Goal: Task Accomplishment & Management: Use online tool/utility

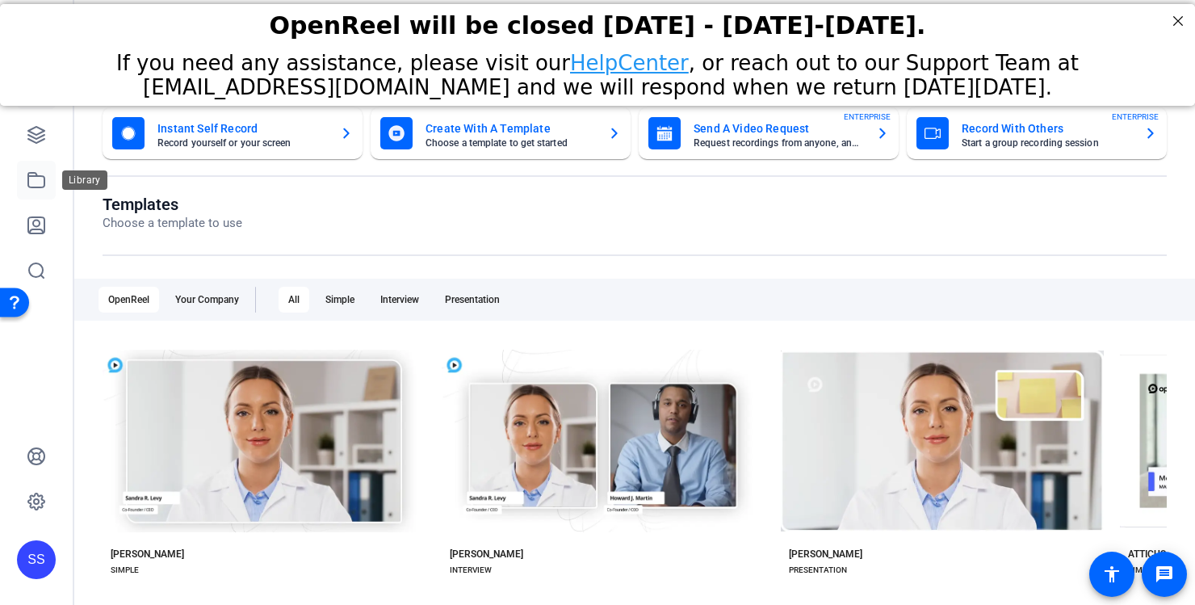
click at [29, 178] on icon at bounding box center [36, 179] width 19 height 19
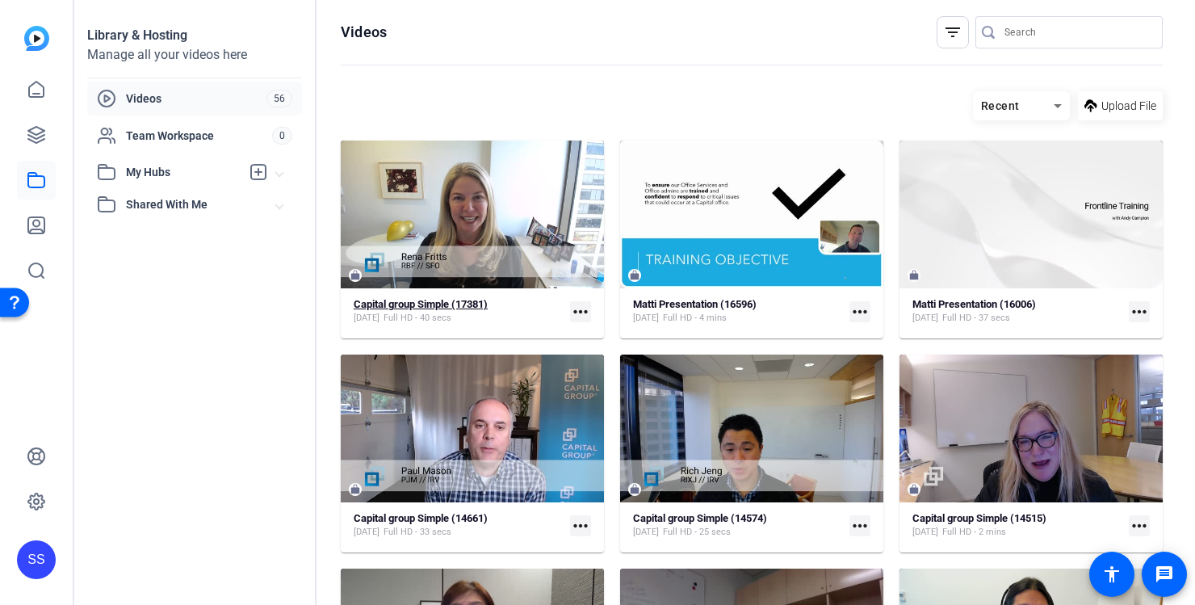
click at [516, 298] on div "Capital group Simple (17381) [DATE] Full HD - 40 secs" at bounding box center [459, 311] width 210 height 27
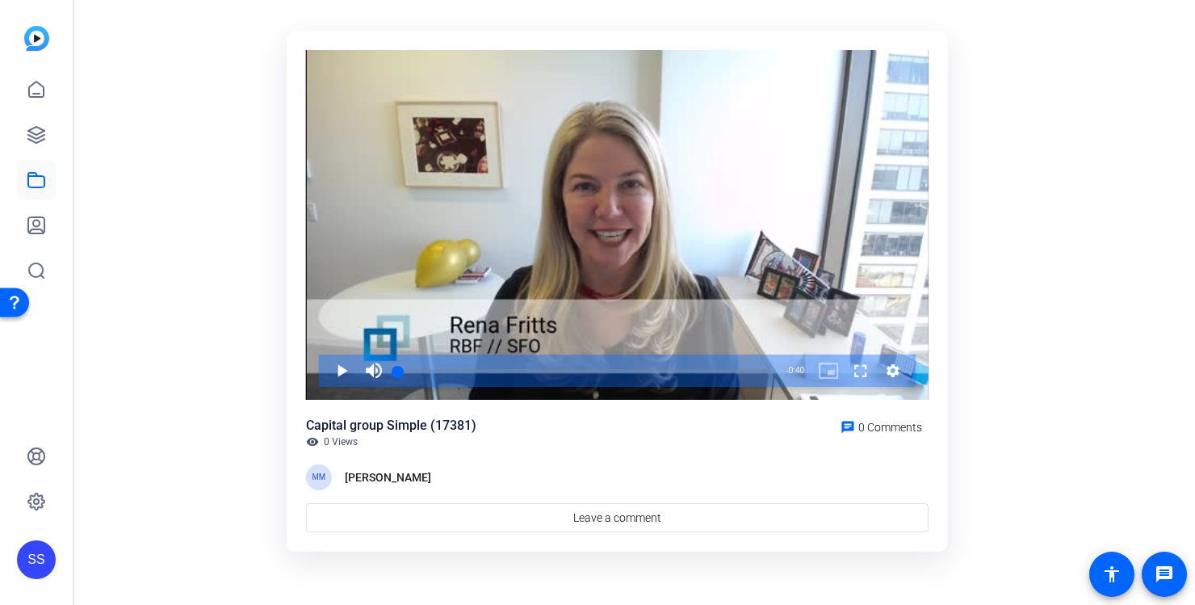
scroll to position [85, 0]
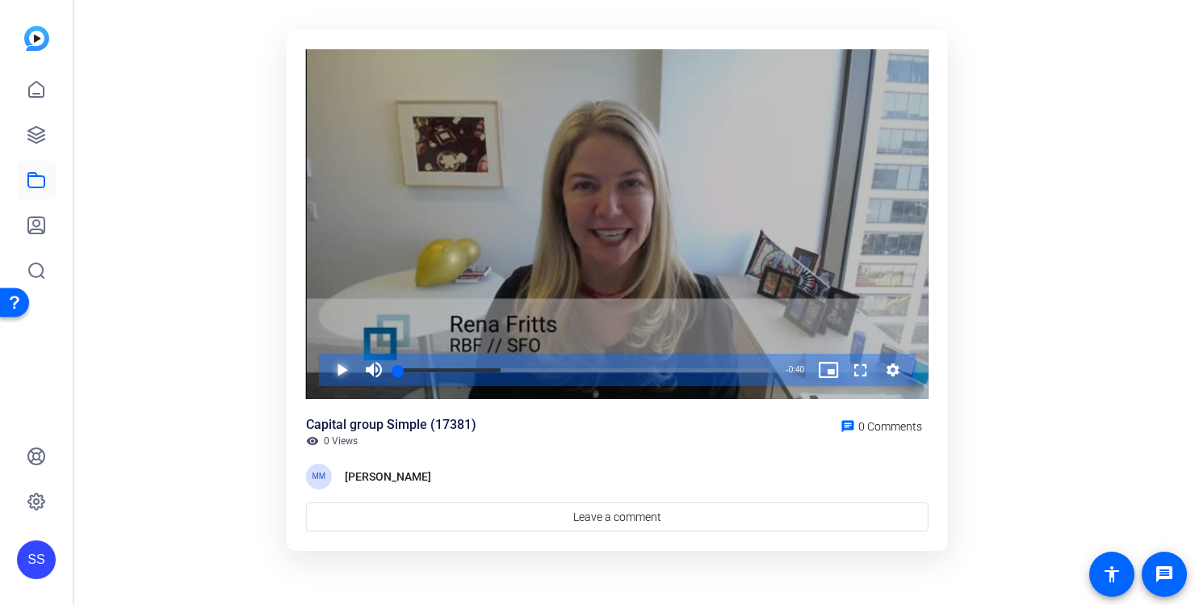
click at [325, 373] on span "Video Player" at bounding box center [325, 370] width 0 height 32
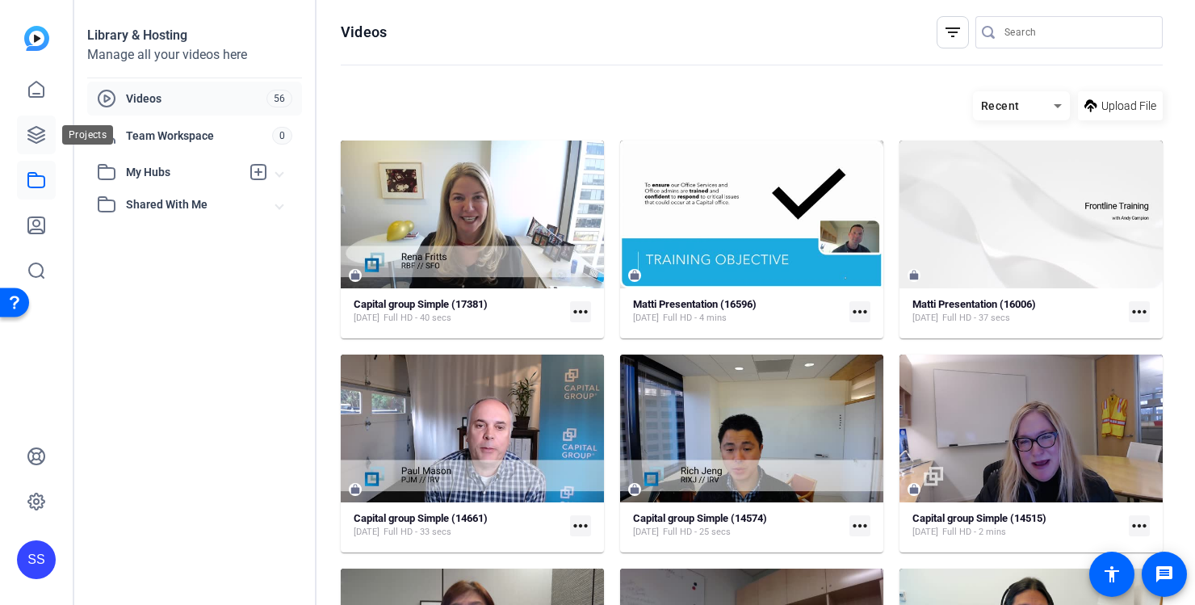
click at [42, 133] on icon at bounding box center [36, 134] width 19 height 19
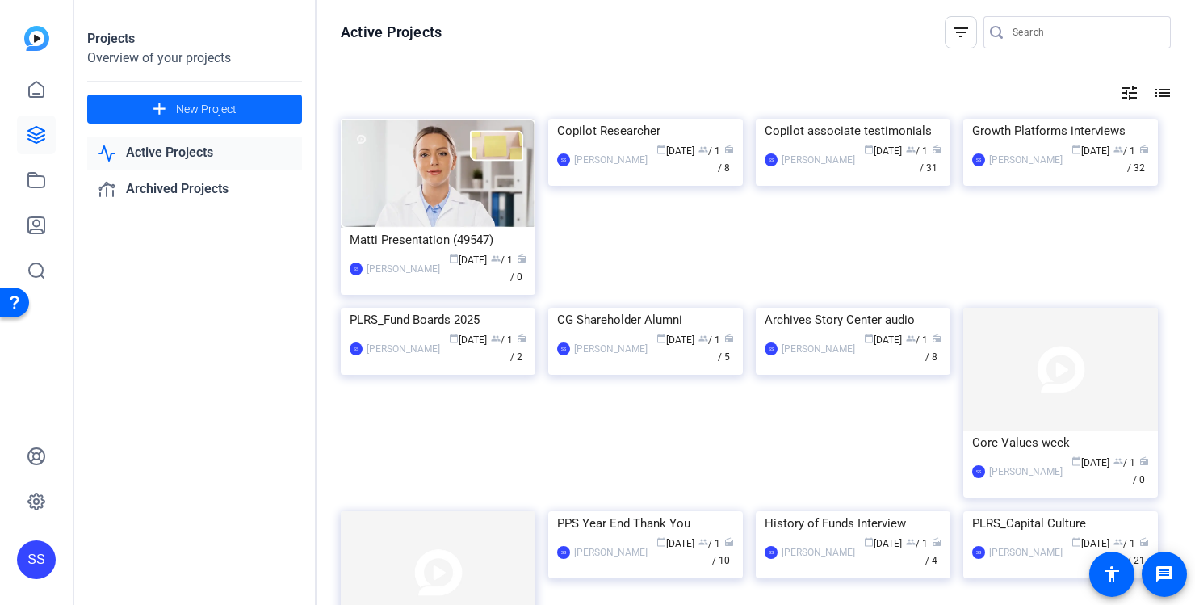
click at [207, 112] on span "New Project" at bounding box center [206, 109] width 61 height 17
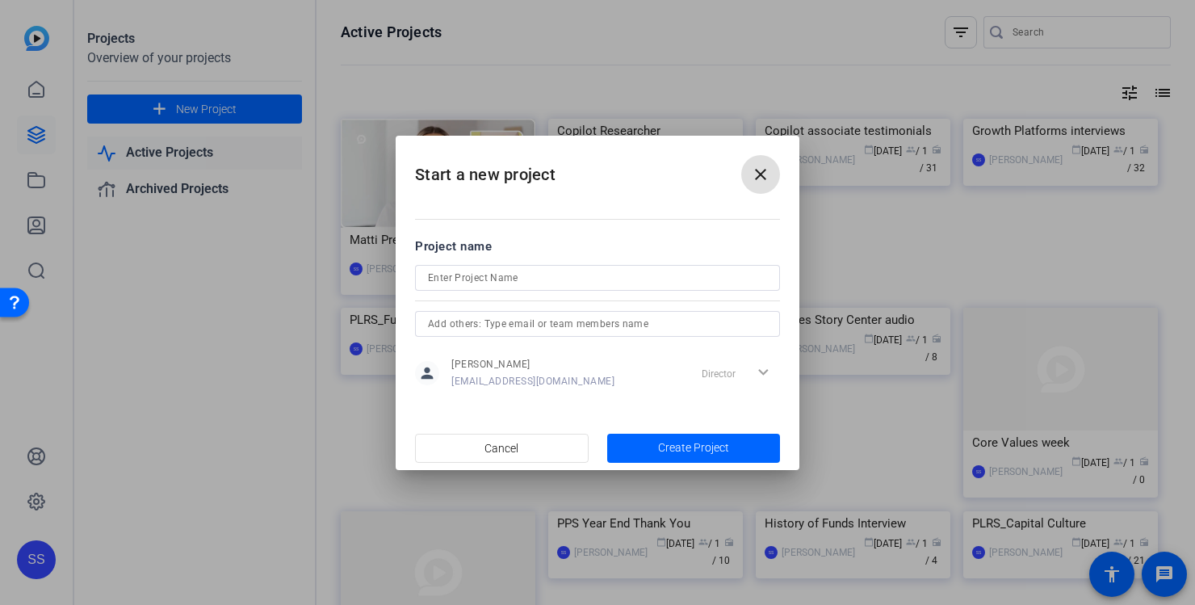
click at [518, 281] on input at bounding box center [597, 277] width 339 height 19
type input "F"
click at [763, 172] on mat-icon "close" at bounding box center [760, 174] width 19 height 19
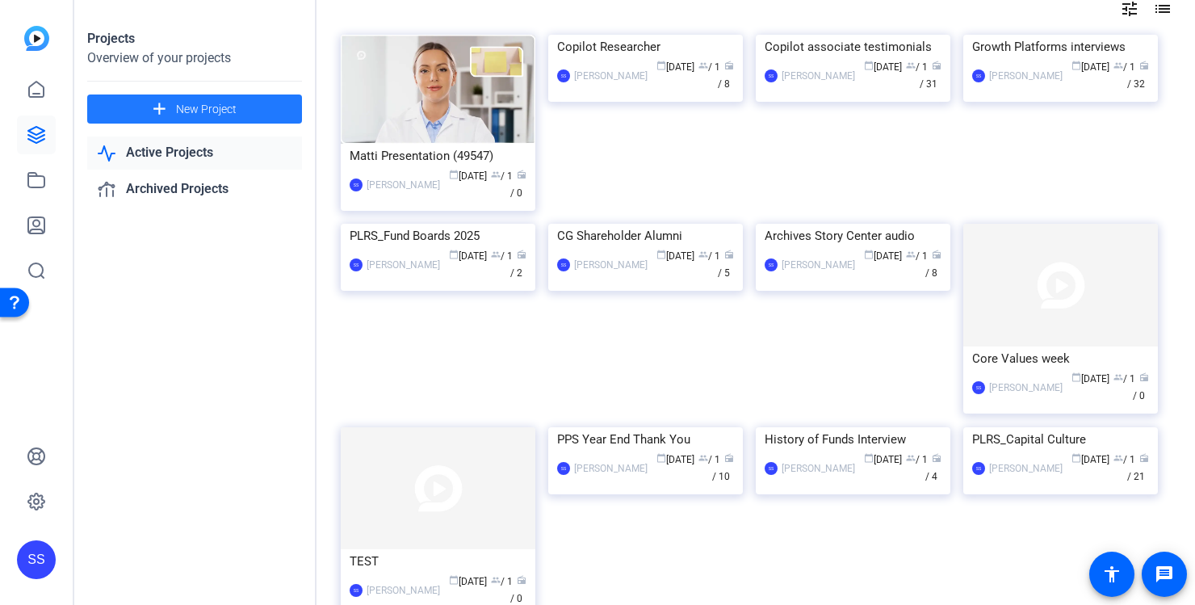
scroll to position [86, 0]
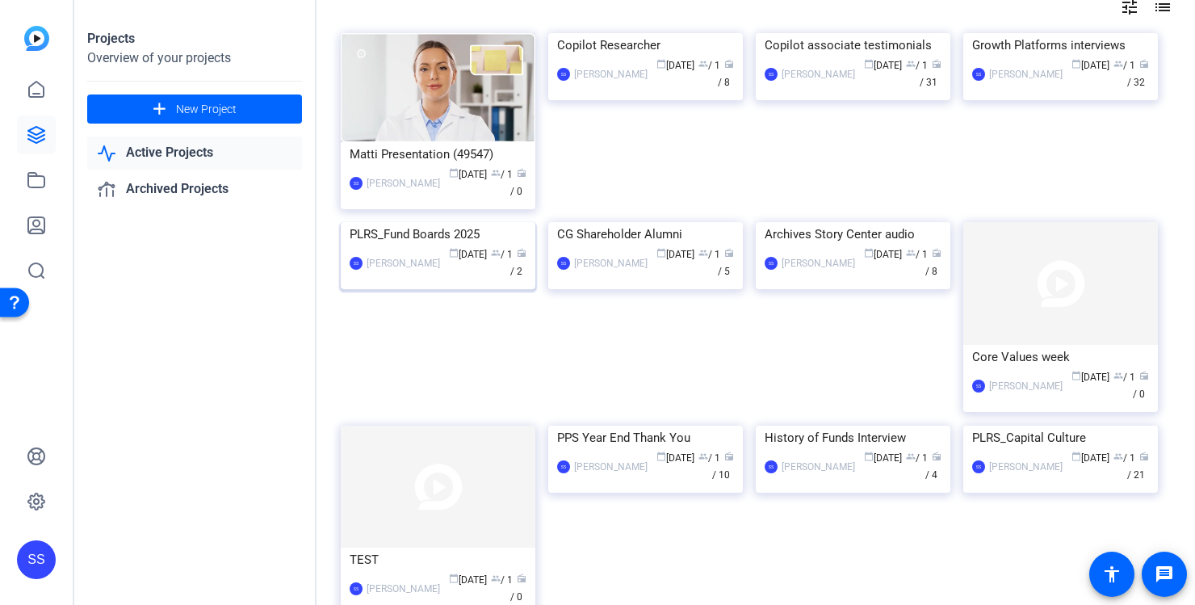
click at [475, 246] on div "PLRS_Fund Boards 2025" at bounding box center [437, 234] width 177 height 24
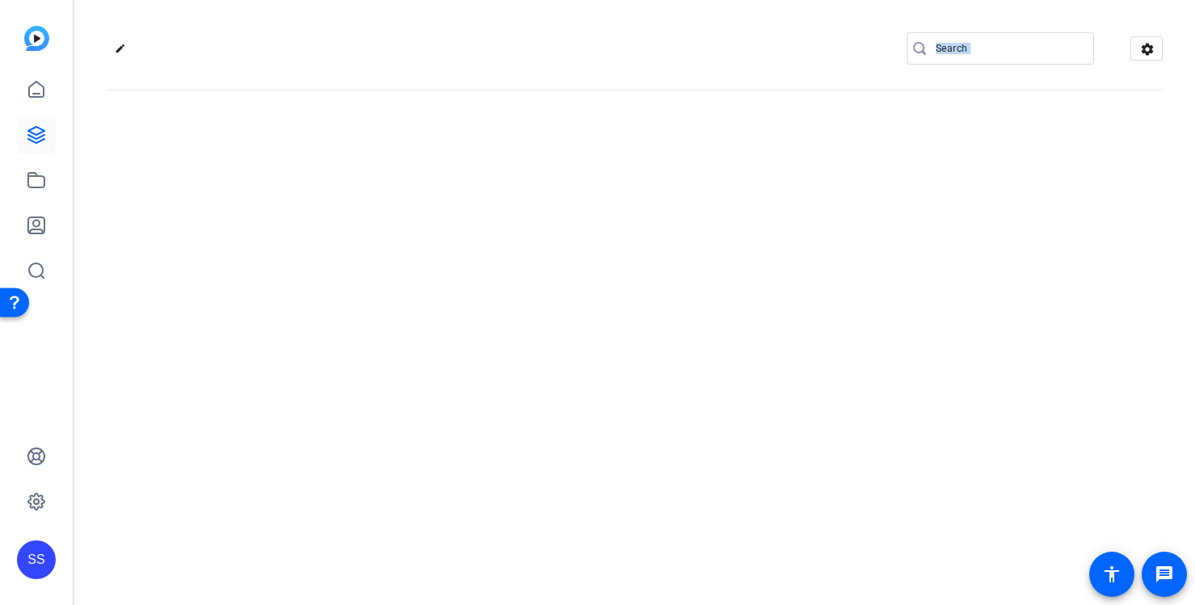
click at [475, 343] on div "edit settings" at bounding box center [634, 302] width 1120 height 605
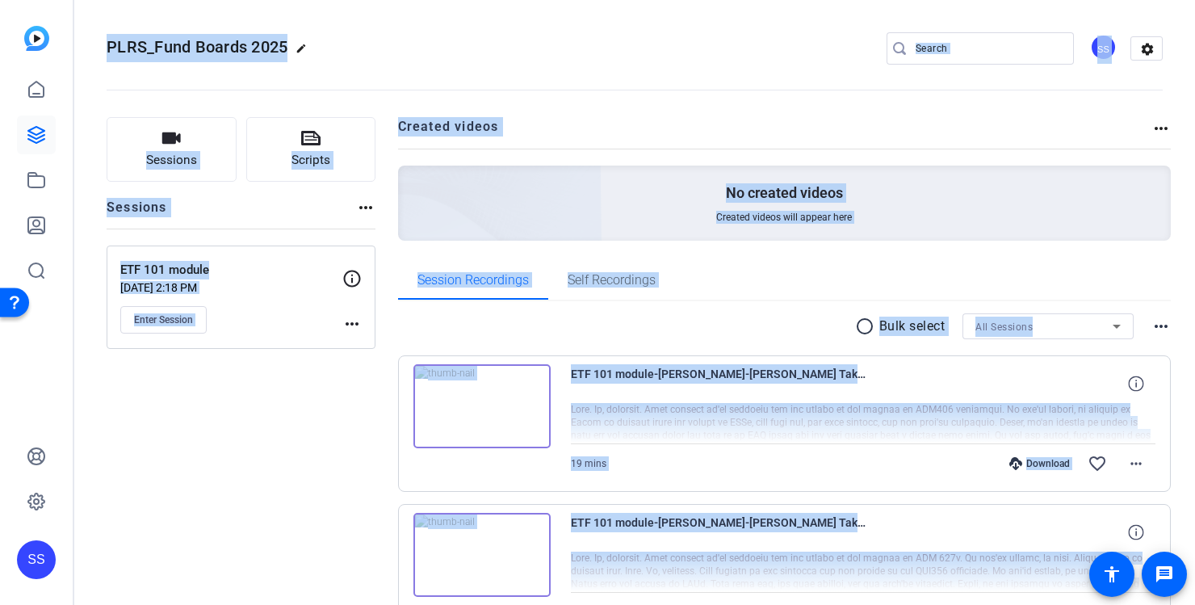
click at [280, 402] on div "Sessions Scripts Sessions more_horiz ETF 101 module [DATE] 2:18 PM Enter Sessio…" at bounding box center [241, 404] width 269 height 575
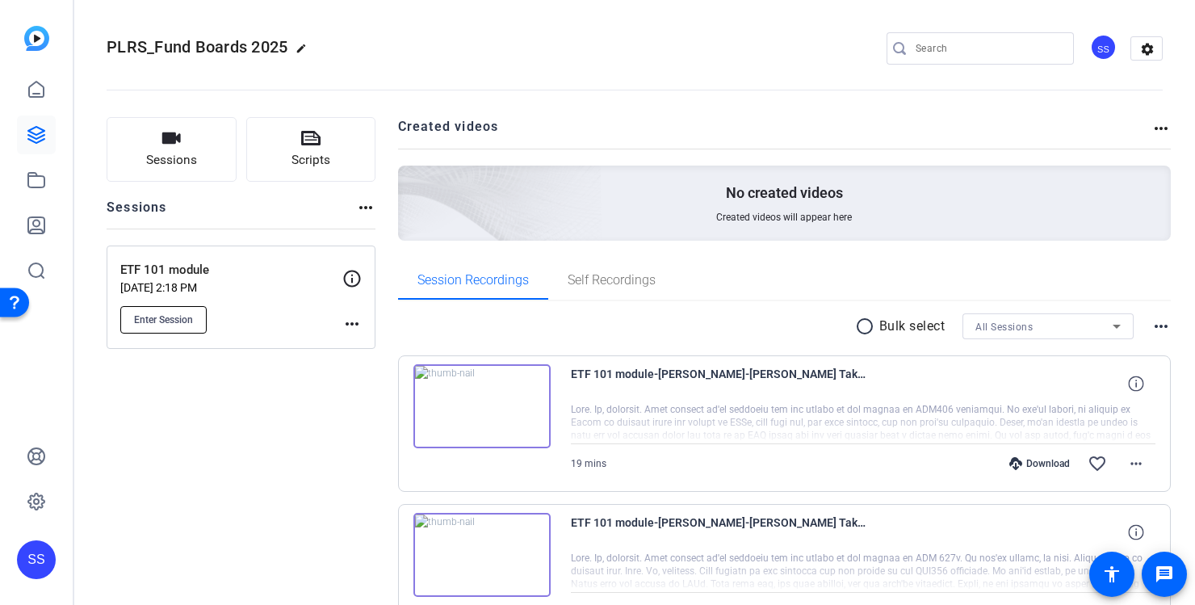
click at [175, 316] on span "Enter Session" at bounding box center [163, 319] width 59 height 13
click at [186, 162] on span "Sessions" at bounding box center [171, 160] width 51 height 19
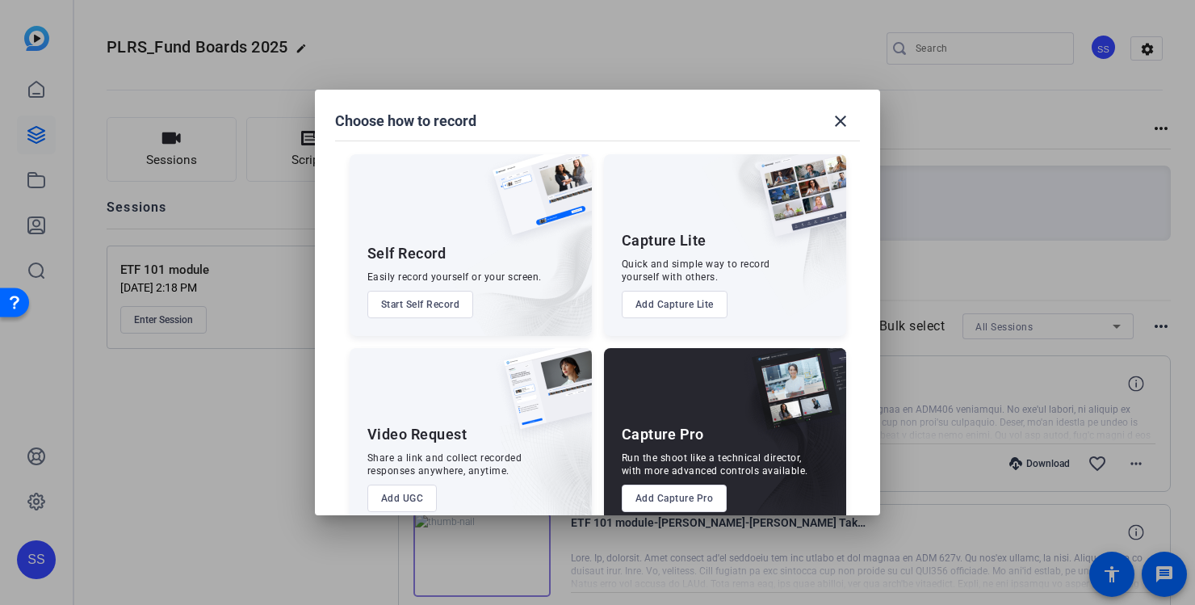
click at [667, 496] on button "Add Capture Pro" at bounding box center [674, 497] width 106 height 27
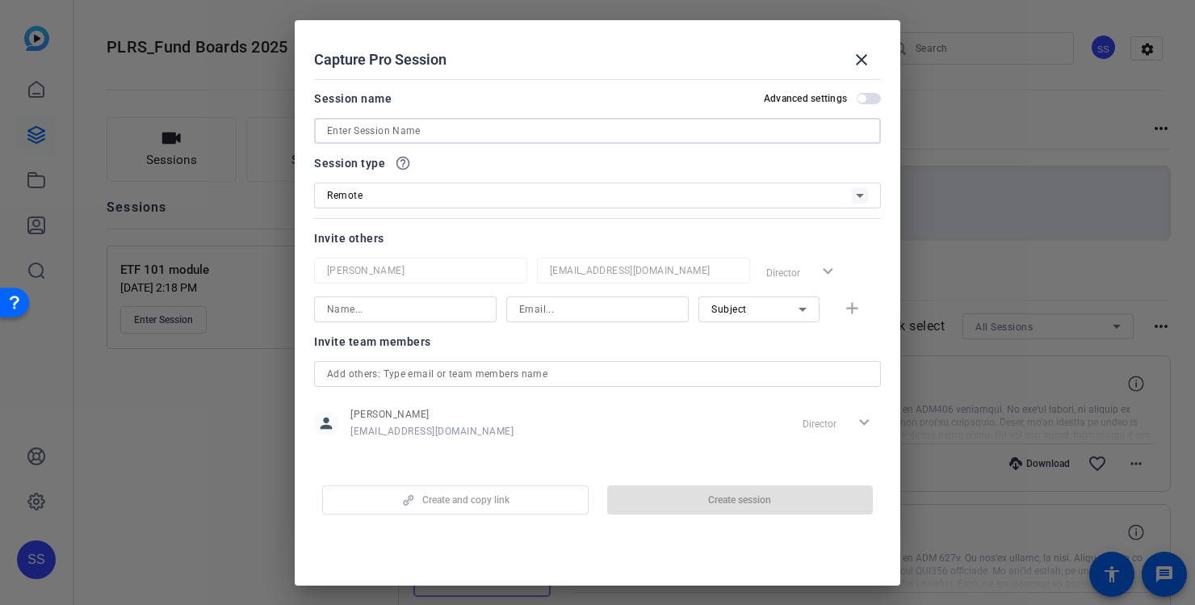
click at [456, 132] on input at bounding box center [597, 130] width 541 height 19
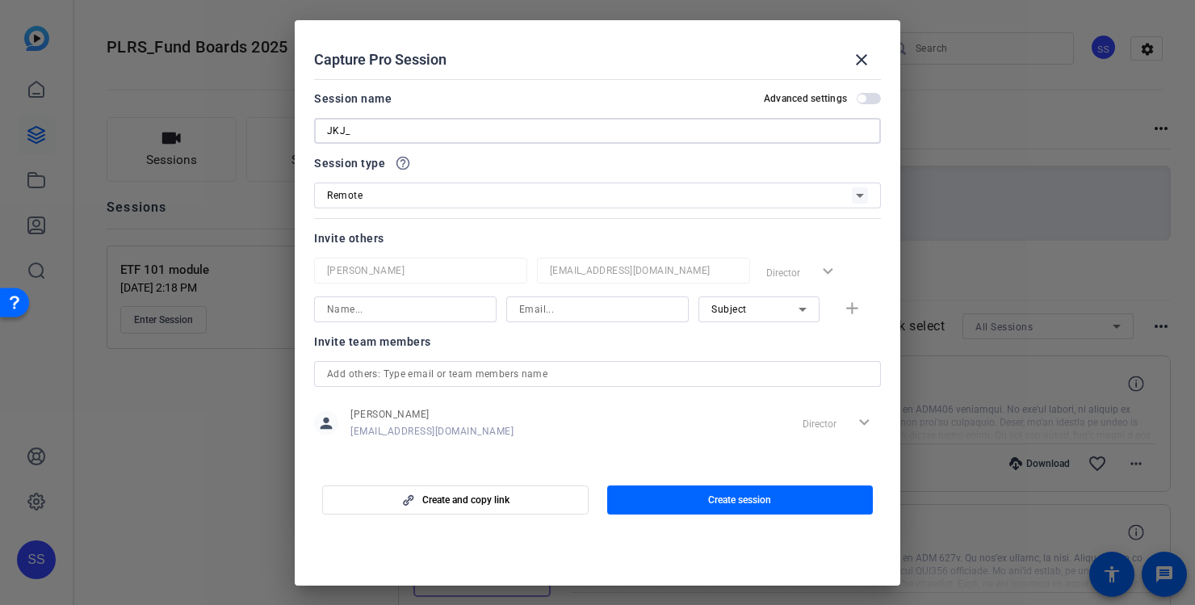
paste input "Update on Investment Group strategic priorities"
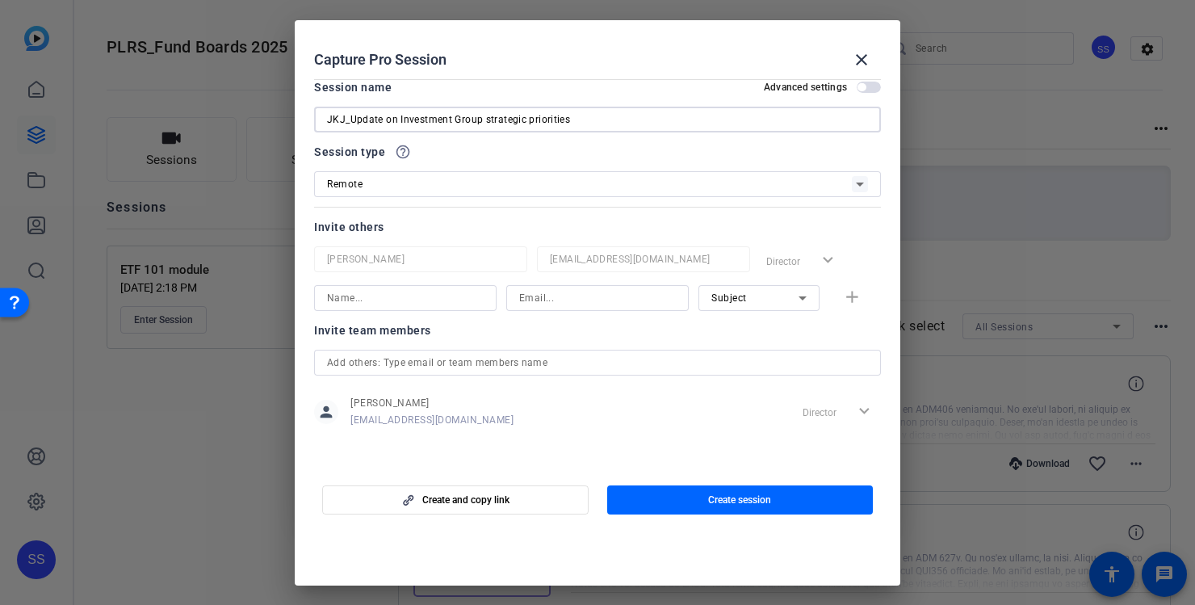
type input "JKJ_Update on Investment Group strategic priorities"
click at [397, 295] on input at bounding box center [405, 297] width 157 height 19
type input "[PERSON_NAME]"
click at [337, 118] on input "JKJ_Update on Investment Group strategic priorities" at bounding box center [597, 119] width 541 height 19
type input "JFJ_Update on Investment Group strategic priorities"
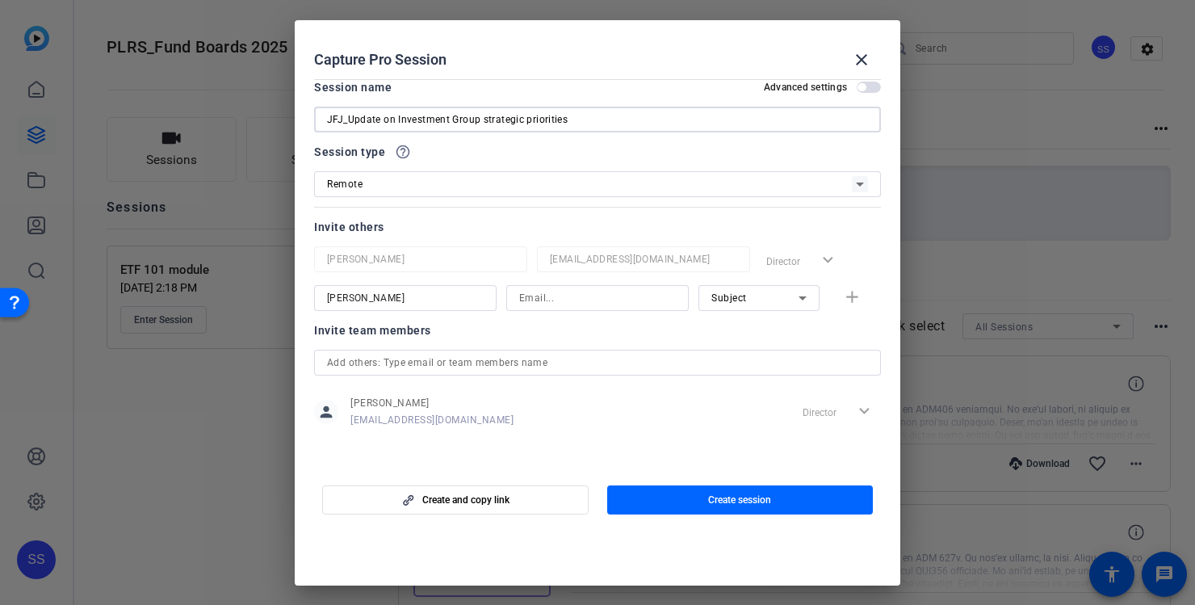
click at [374, 303] on input "[PERSON_NAME]" at bounding box center [405, 297] width 157 height 19
drag, startPoint x: 365, startPoint y: 293, endPoint x: 287, endPoint y: 293, distance: 78.3
click at [287, 293] on div "Choose how to record close Self Record Easily record yourself or your screen. S…" at bounding box center [597, 302] width 1195 height 605
paste input "[PERSON_NAME]"
type input "[PERSON_NAME]"
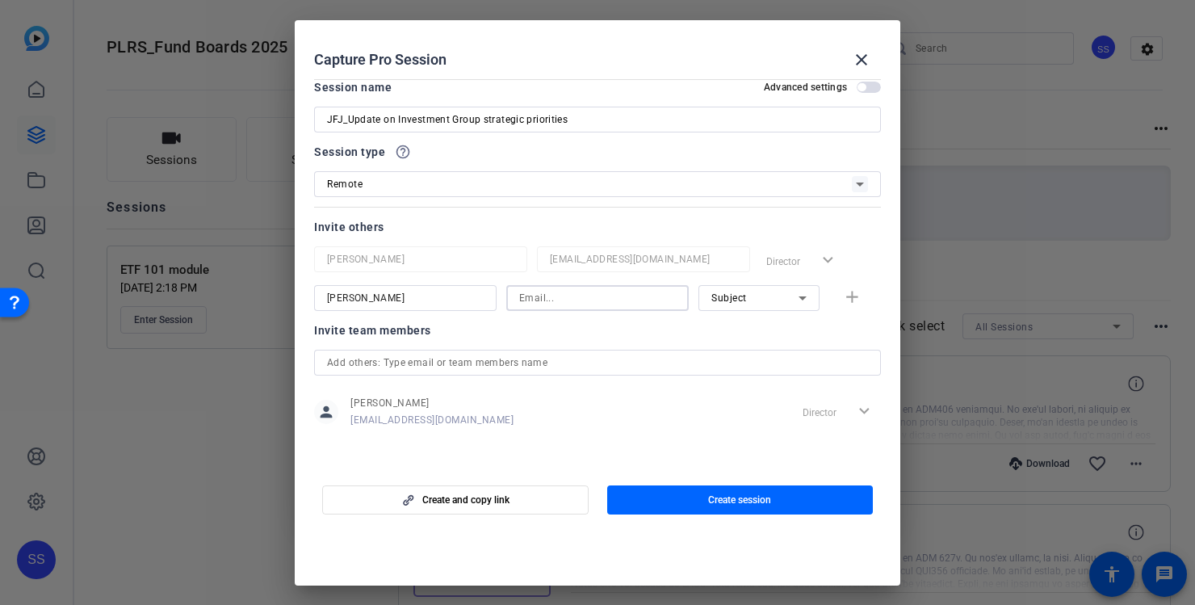
click at [575, 296] on input at bounding box center [597, 297] width 157 height 19
paste input "[EMAIL_ADDRESS][DOMAIN_NAME]"
type input "[EMAIL_ADDRESS][DOMAIN_NAME]"
click at [726, 411] on div "person [PERSON_NAME] [EMAIL_ADDRESS][DOMAIN_NAME] Director expand_more" at bounding box center [597, 411] width 567 height 40
click at [691, 503] on span "button" at bounding box center [740, 499] width 266 height 39
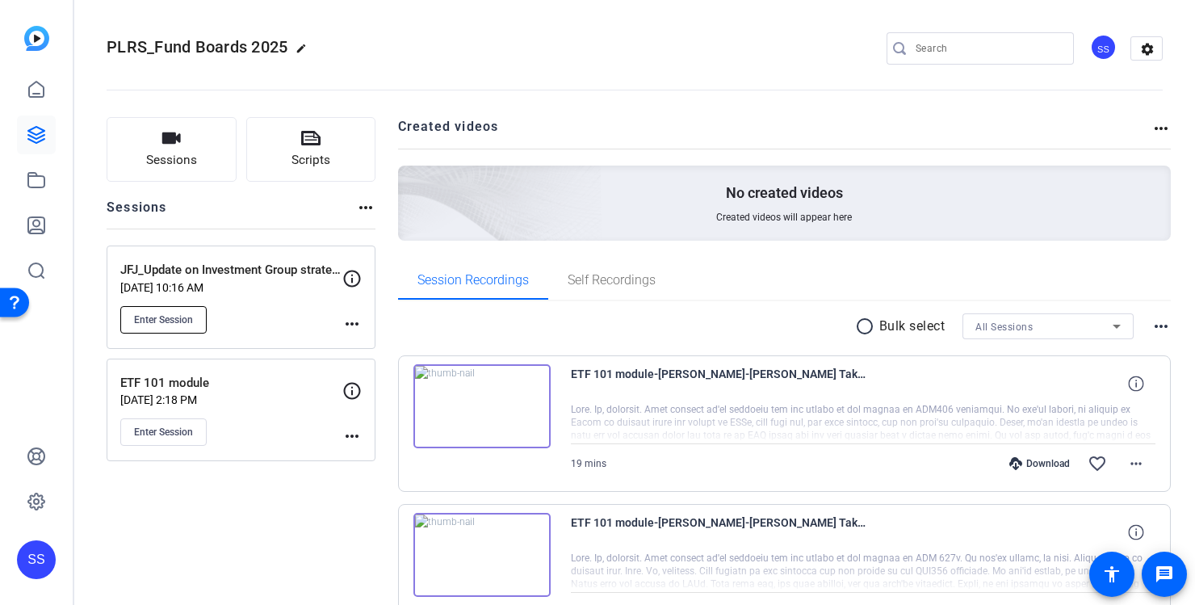
click at [173, 317] on span "Enter Session" at bounding box center [163, 319] width 59 height 13
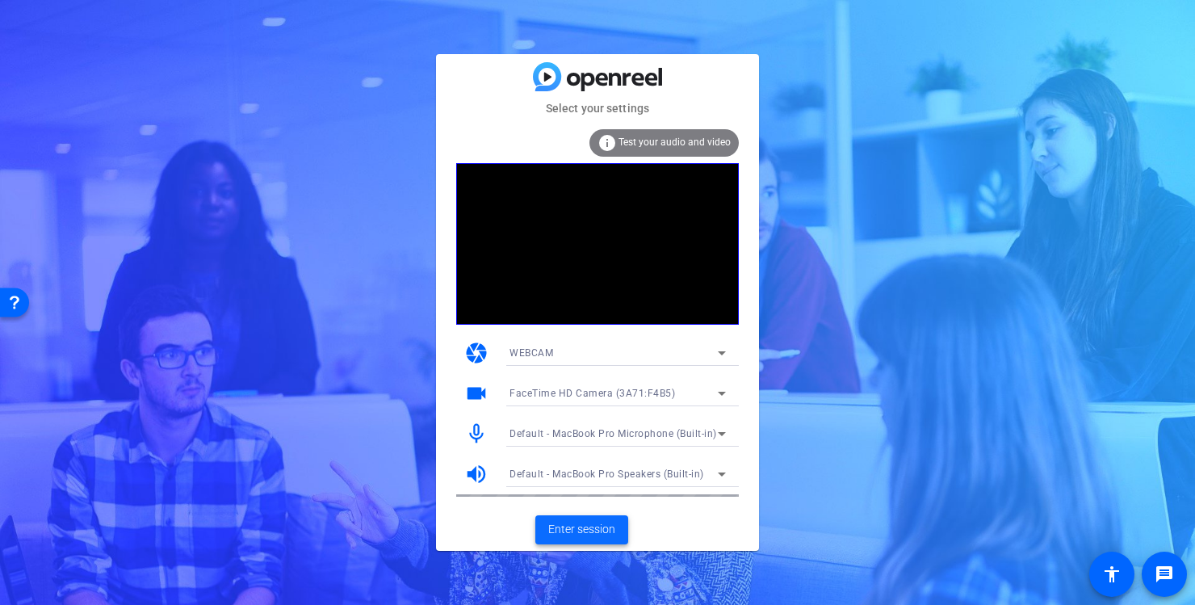
click at [605, 532] on span "Enter session" at bounding box center [581, 529] width 67 height 17
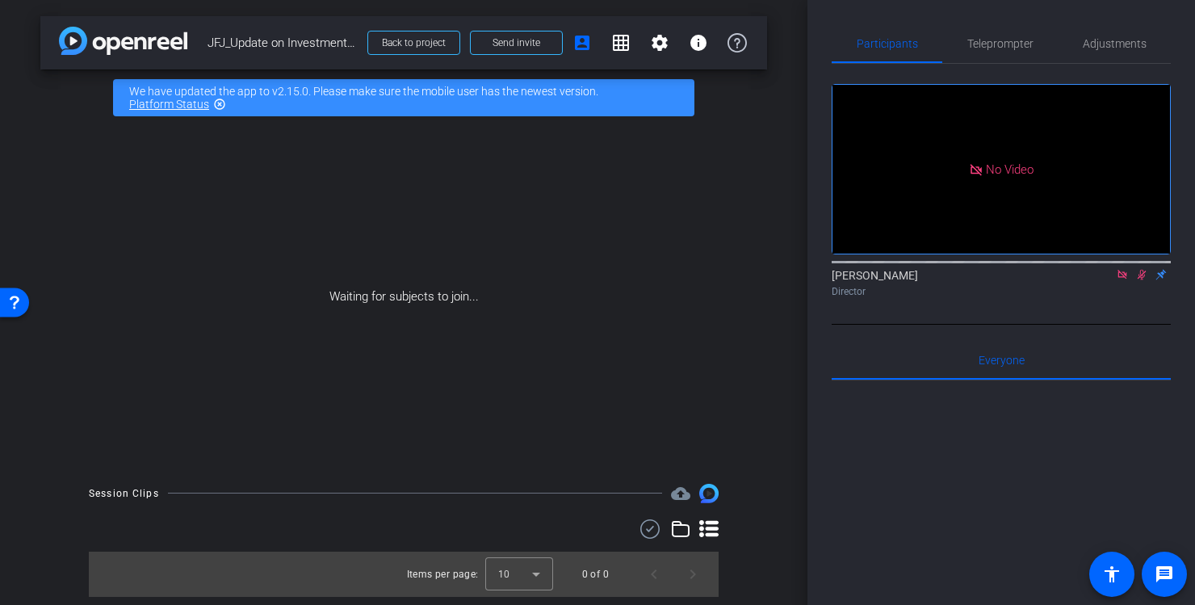
click at [1122, 278] on icon at bounding box center [1121, 274] width 9 height 9
click at [1122, 280] on icon at bounding box center [1121, 274] width 13 height 11
click at [852, 240] on mat-icon "settings" at bounding box center [851, 229] width 19 height 19
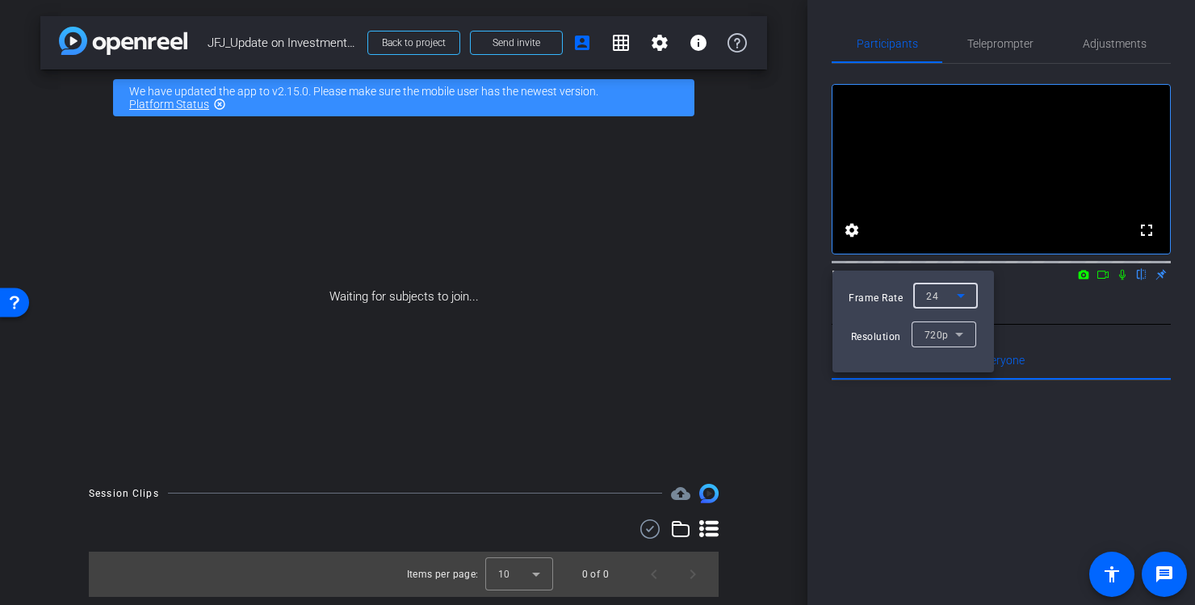
click at [964, 298] on icon at bounding box center [960, 295] width 19 height 19
click at [956, 326] on mat-option "30" at bounding box center [944, 328] width 65 height 26
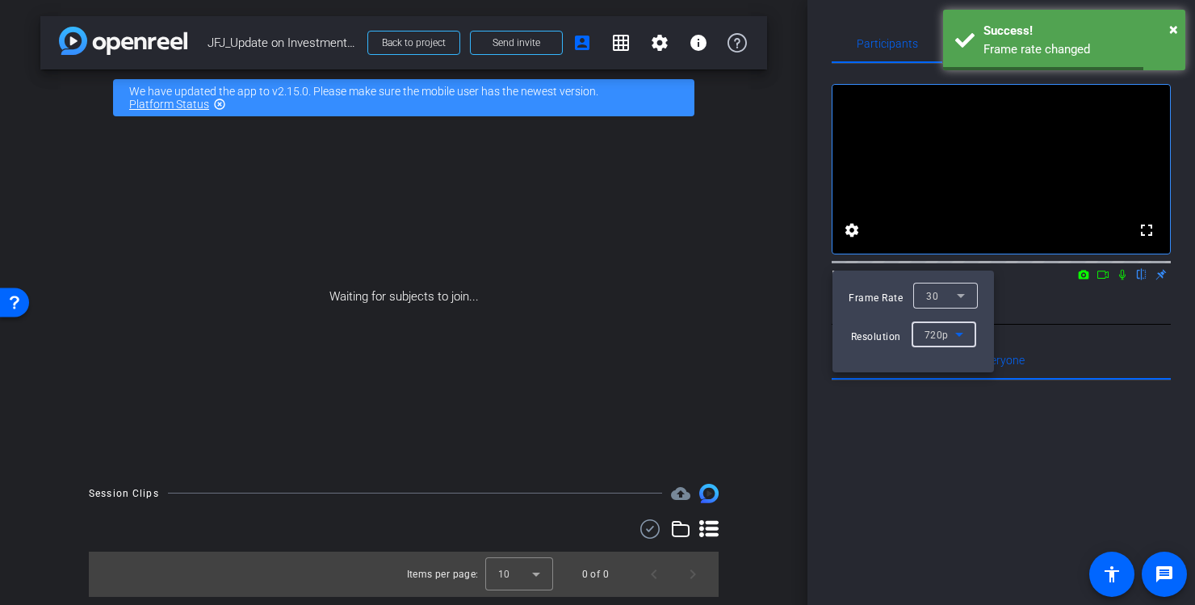
click at [965, 338] on icon at bounding box center [958, 333] width 19 height 19
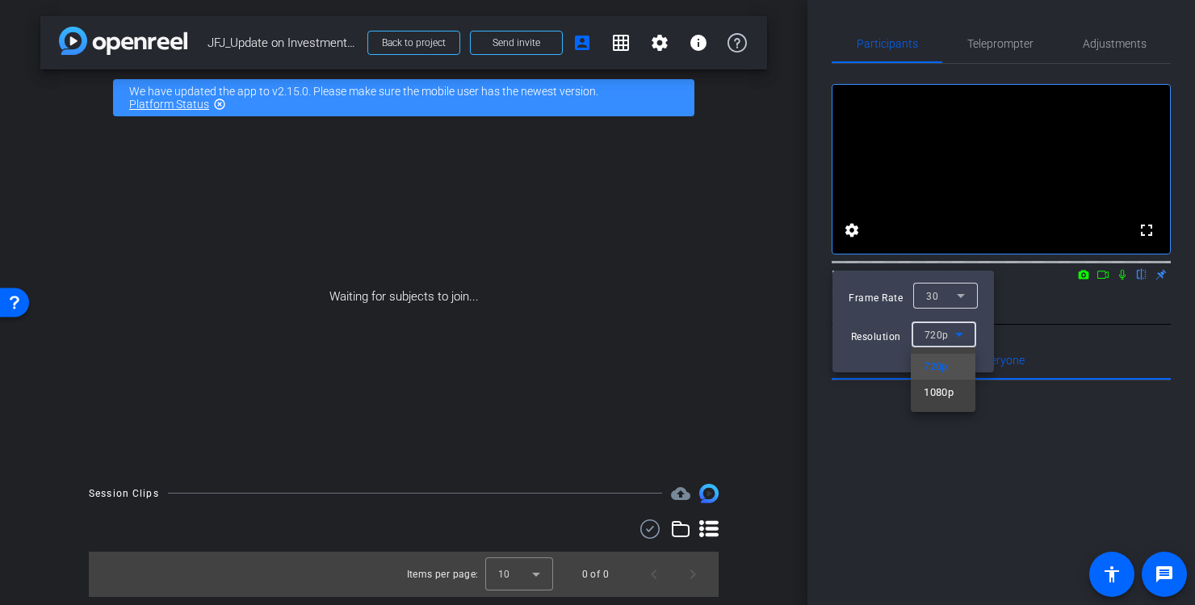
click at [1040, 308] on div at bounding box center [597, 302] width 1195 height 605
click at [1123, 46] on div at bounding box center [597, 302] width 1195 height 605
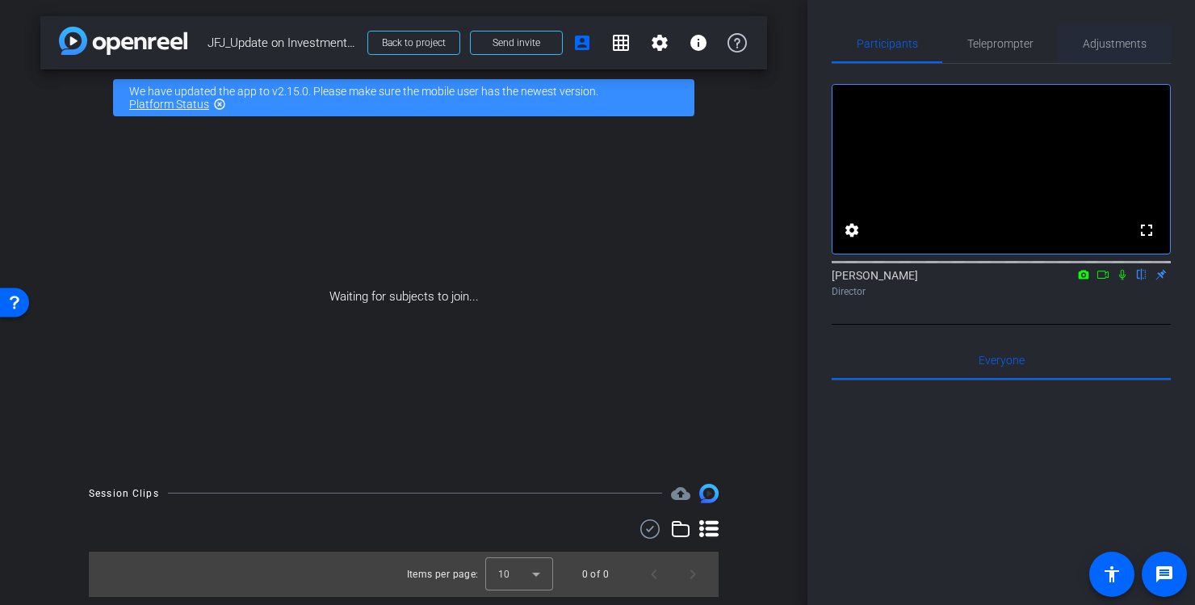
click at [1111, 45] on span "Adjustments" at bounding box center [1114, 43] width 64 height 11
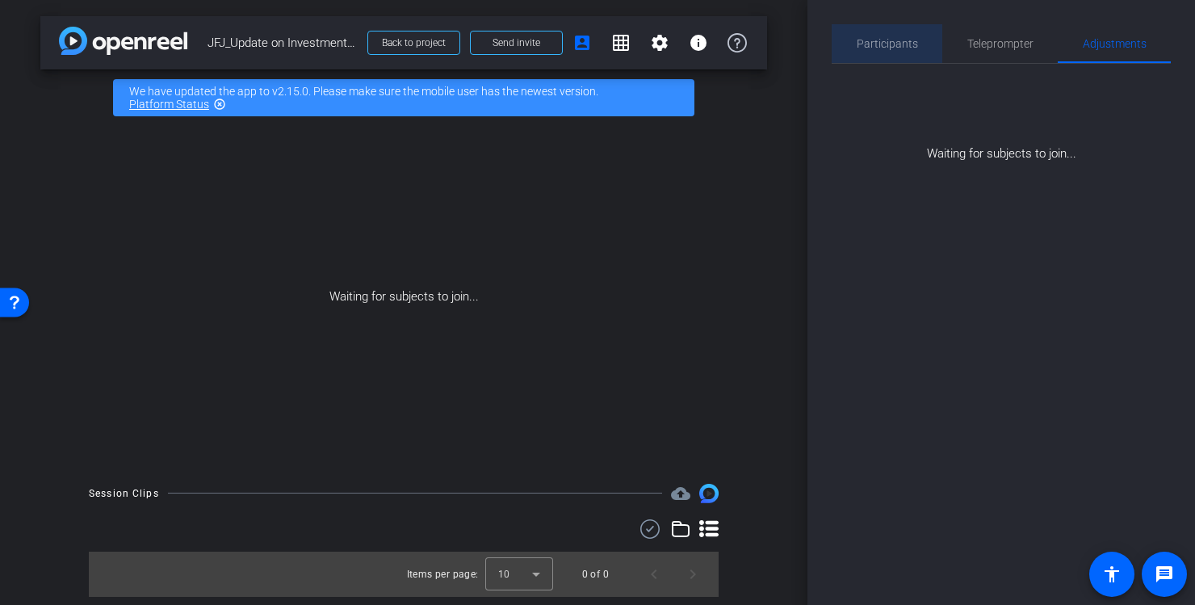
click at [915, 43] on span "Participants" at bounding box center [886, 43] width 61 height 11
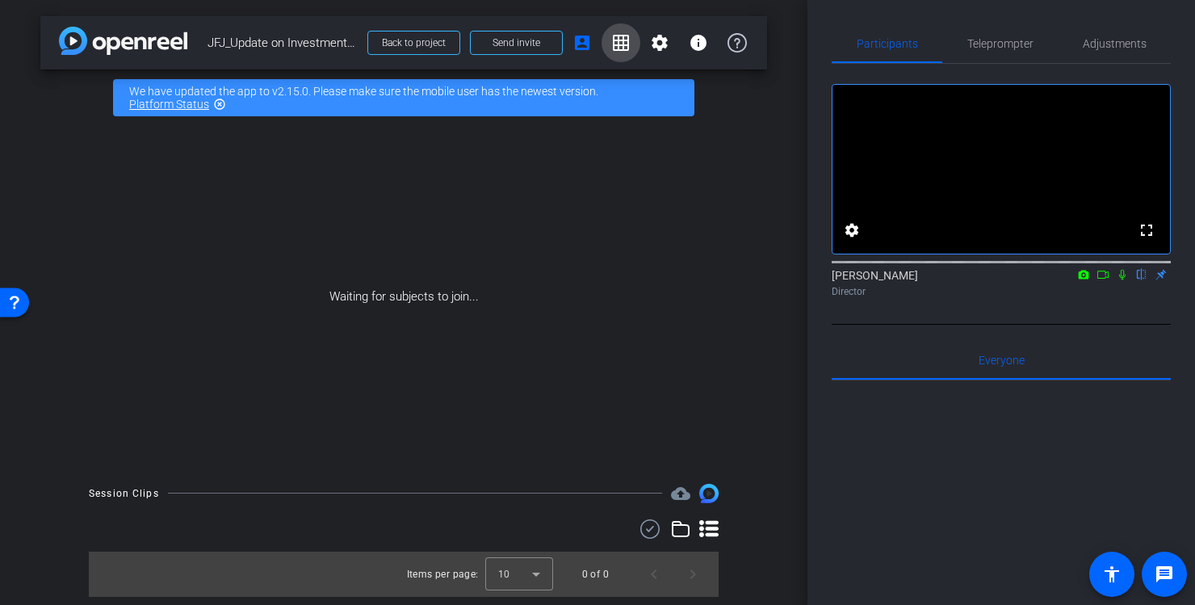
click at [626, 48] on mat-icon "grid_on" at bounding box center [620, 42] width 19 height 19
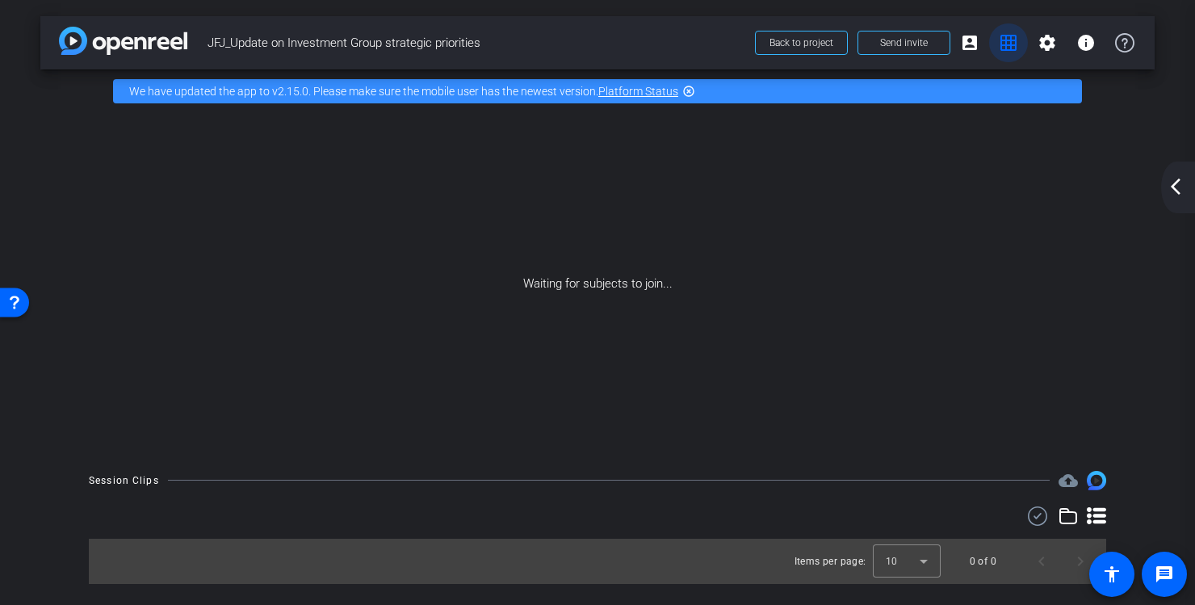
click at [1010, 44] on mat-icon "grid_on" at bounding box center [1007, 42] width 19 height 19
click at [1175, 186] on mat-icon "arrow_back_ios_new" at bounding box center [1174, 186] width 19 height 19
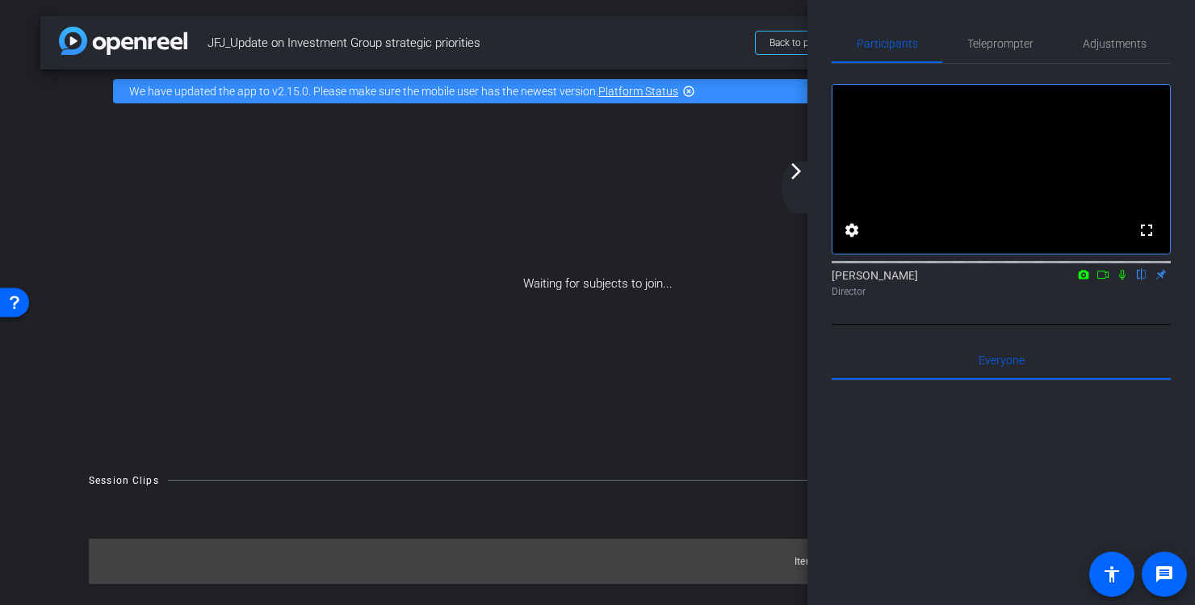
click at [704, 44] on span "JFJ_Update on Investment Group strategic priorities" at bounding box center [476, 43] width 538 height 32
click at [795, 169] on mat-icon "arrow_forward_ios" at bounding box center [795, 170] width 19 height 19
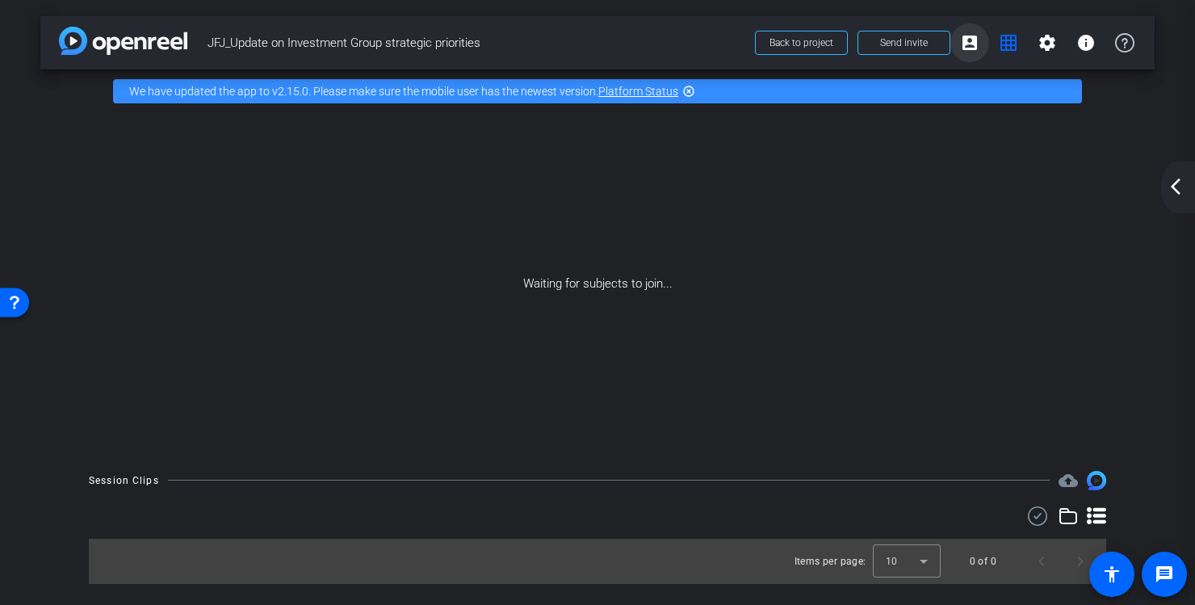
click at [973, 43] on mat-icon "account_box" at bounding box center [969, 42] width 19 height 19
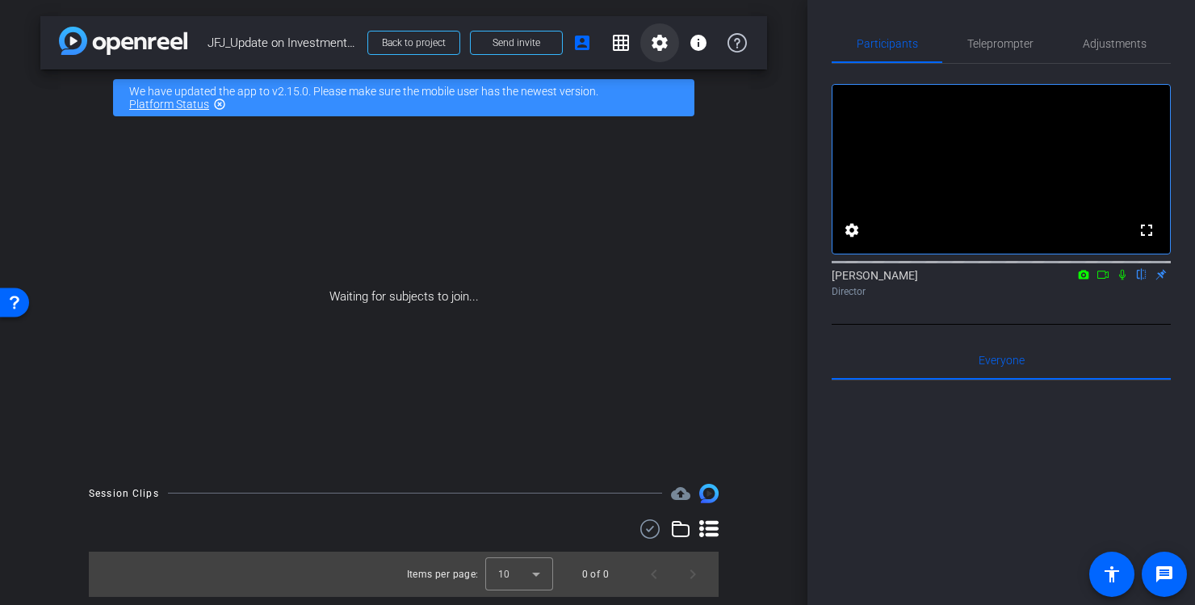
click at [661, 49] on mat-icon "settings" at bounding box center [659, 42] width 19 height 19
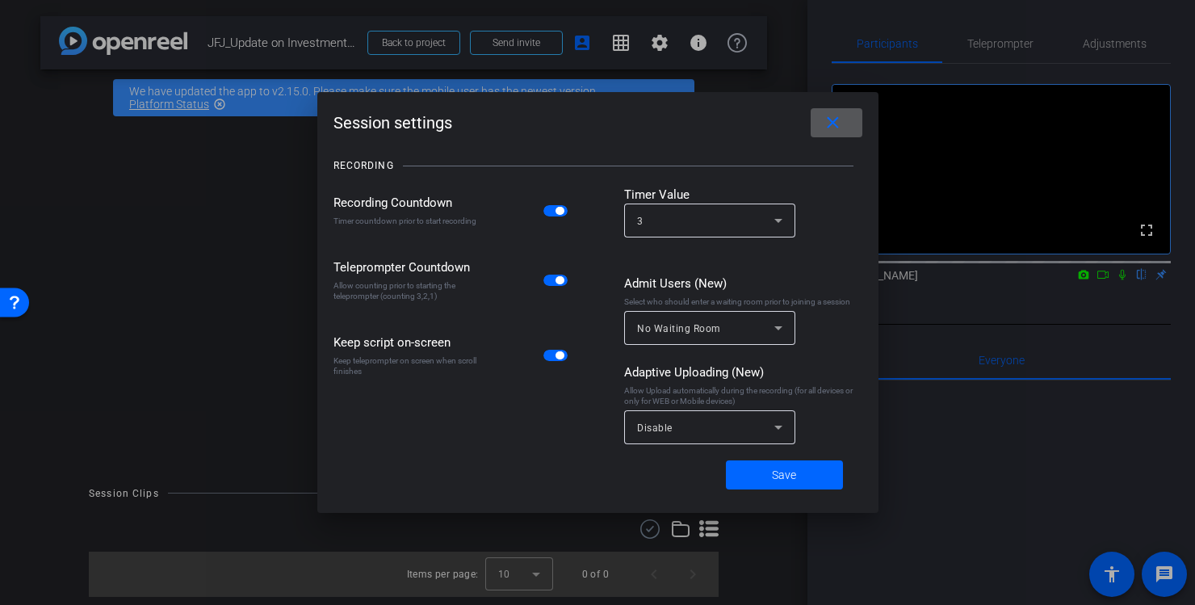
click at [780, 429] on icon at bounding box center [777, 426] width 19 height 19
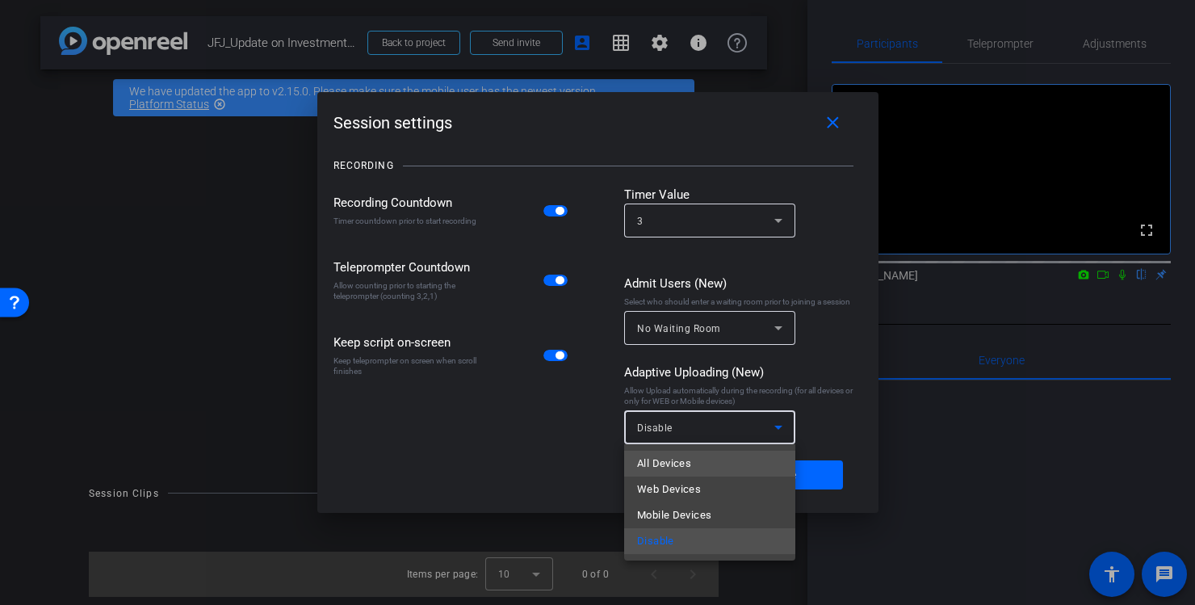
click at [734, 462] on mat-option "All Devices" at bounding box center [709, 463] width 171 height 26
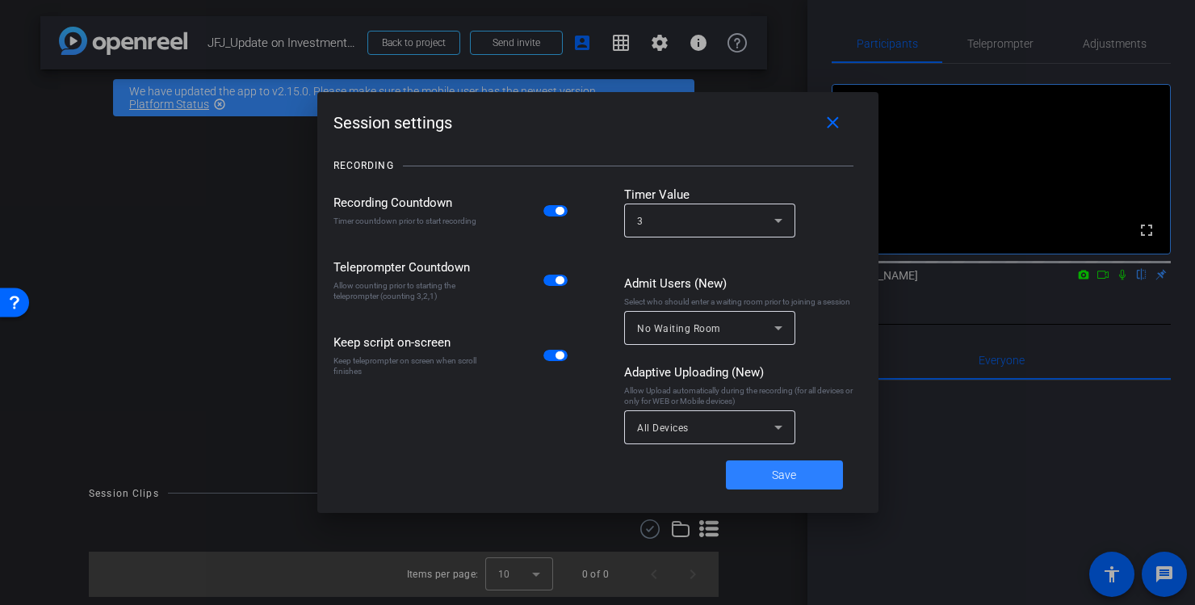
click at [780, 477] on span "Save" at bounding box center [784, 475] width 24 height 17
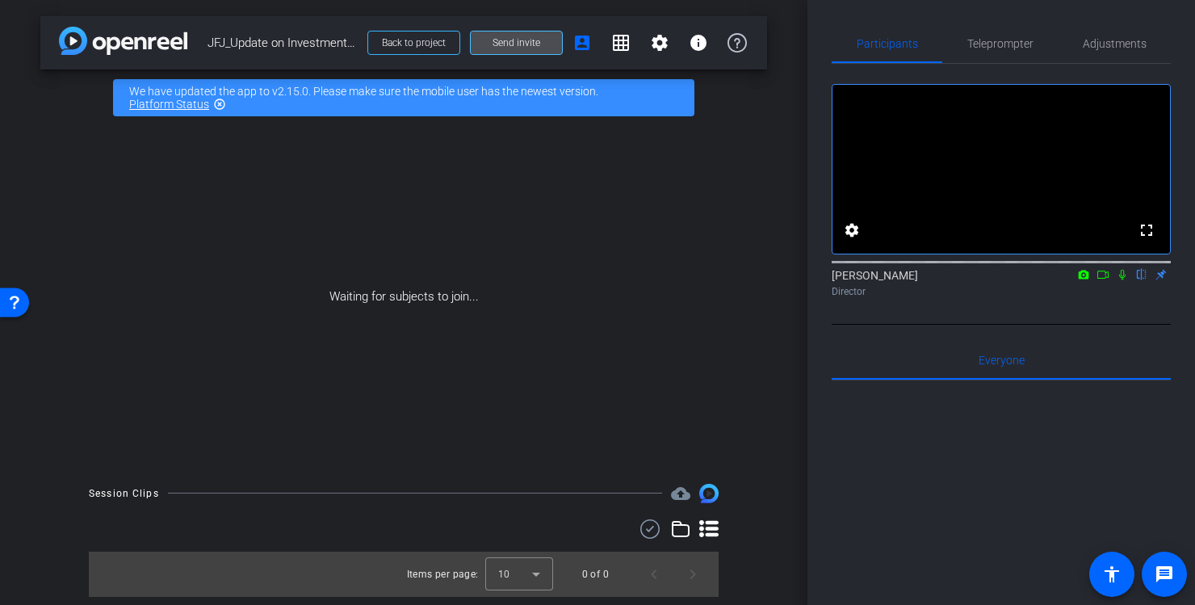
click at [542, 48] on span at bounding box center [516, 42] width 91 height 39
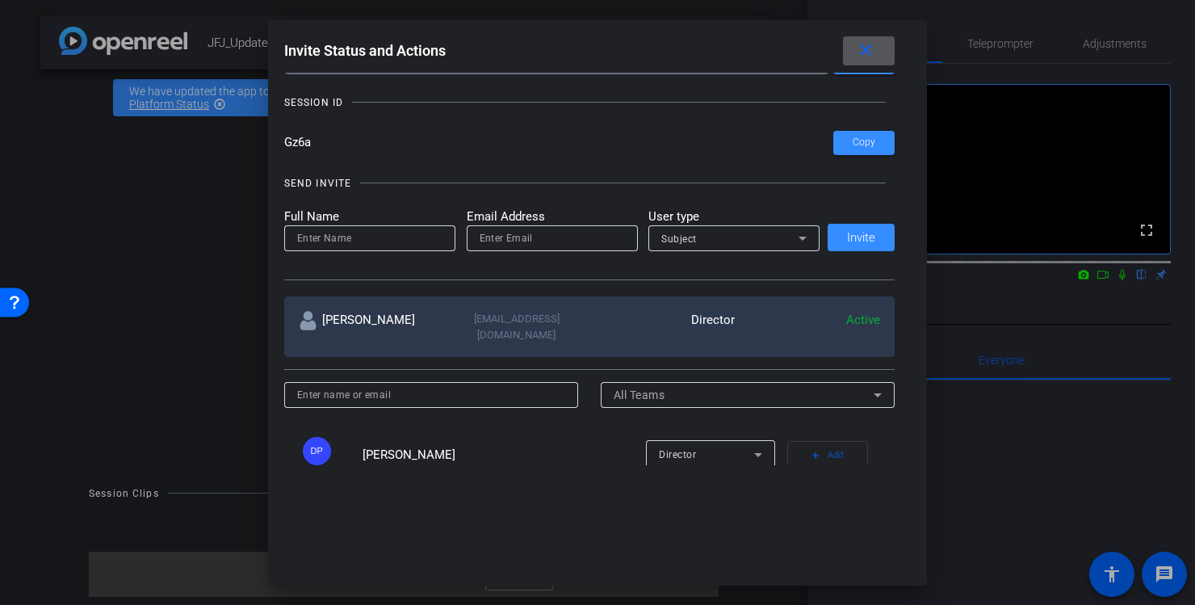
scroll to position [56, 0]
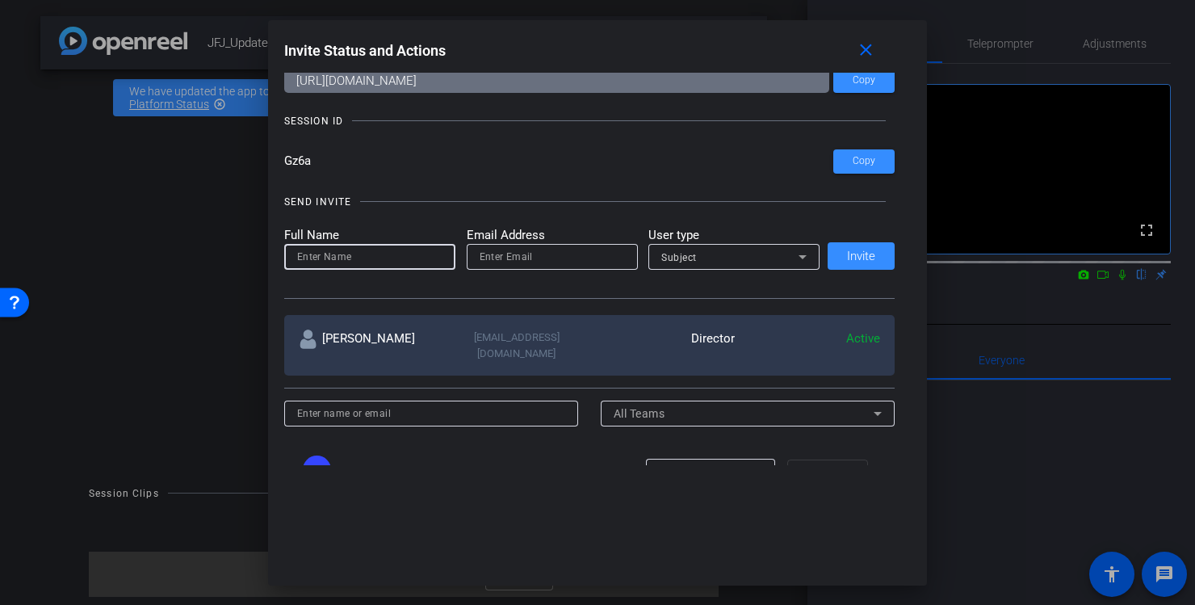
click at [432, 265] on input at bounding box center [369, 256] width 145 height 19
click at [314, 256] on input at bounding box center [369, 256] width 145 height 19
paste input "[PERSON_NAME]"
type input "[PERSON_NAME]"
click at [510, 254] on input "email" at bounding box center [551, 256] width 145 height 19
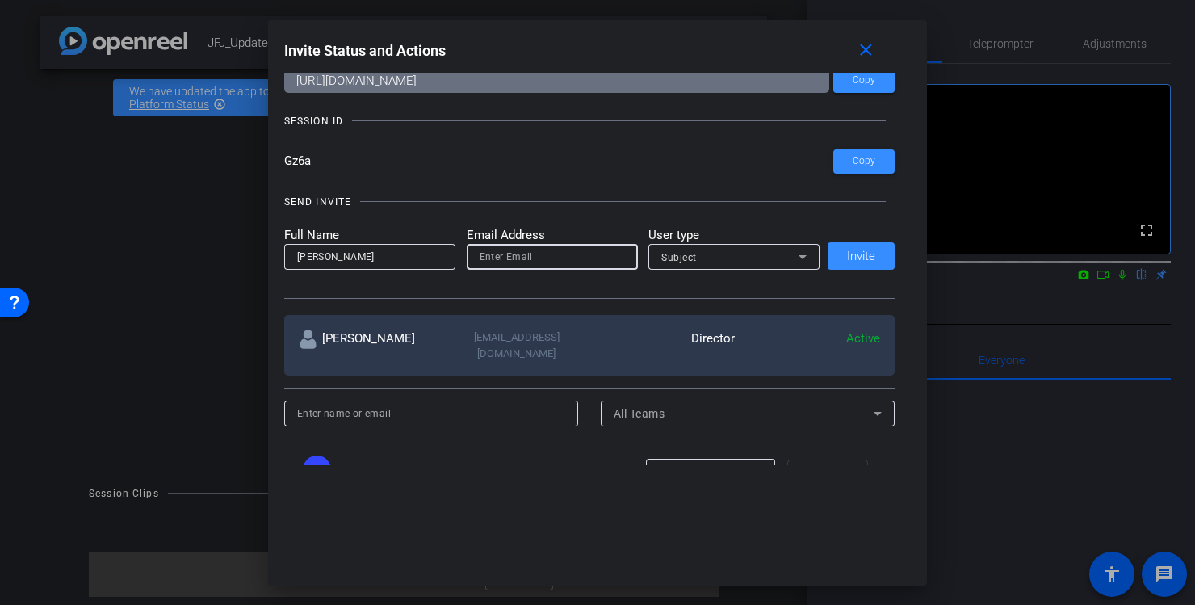
paste input "[EMAIL_ADDRESS][DOMAIN_NAME]"
type input "[EMAIL_ADDRESS][DOMAIN_NAME]"
click at [858, 259] on span "Invite" at bounding box center [861, 256] width 28 height 12
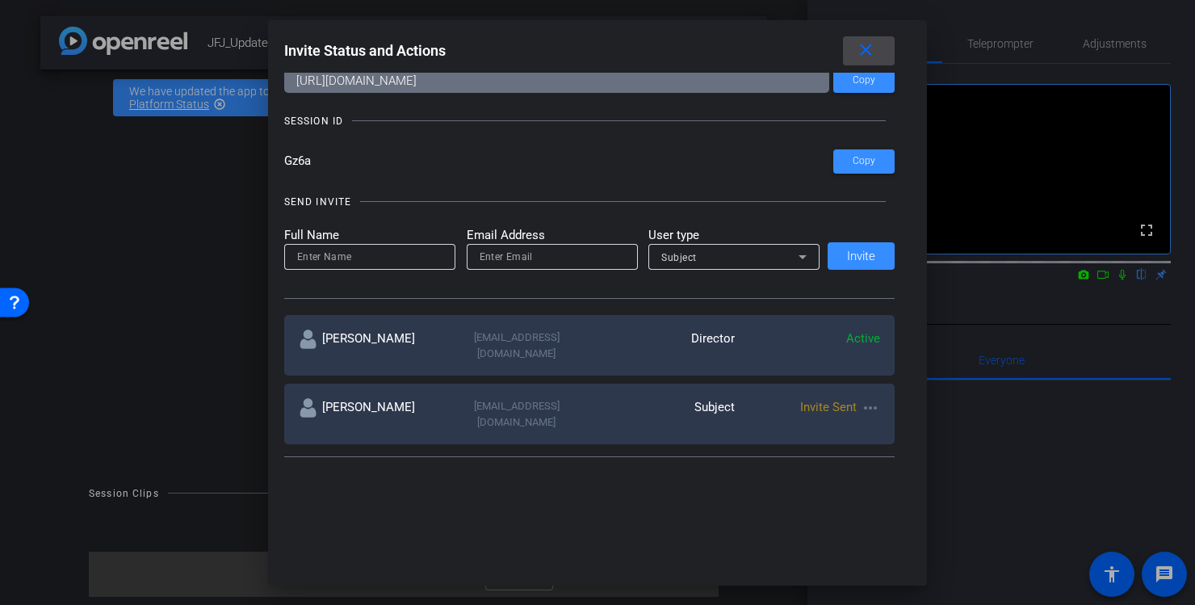
click at [868, 47] on mat-icon "close" at bounding box center [866, 50] width 20 height 20
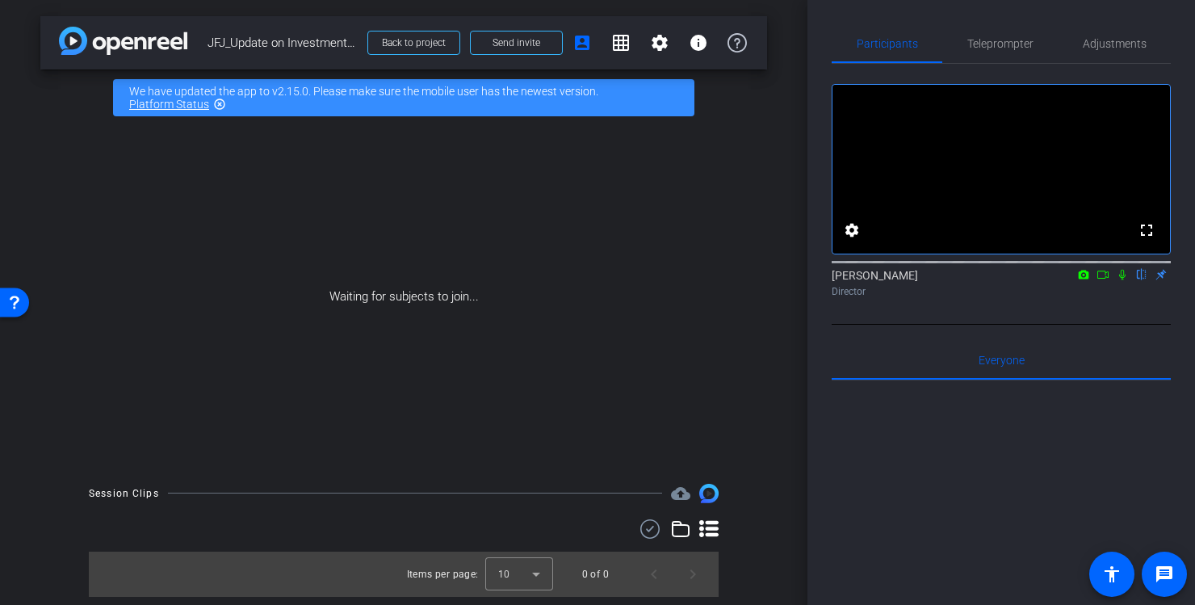
click at [220, 107] on mat-icon "highlight_off" at bounding box center [219, 104] width 13 height 13
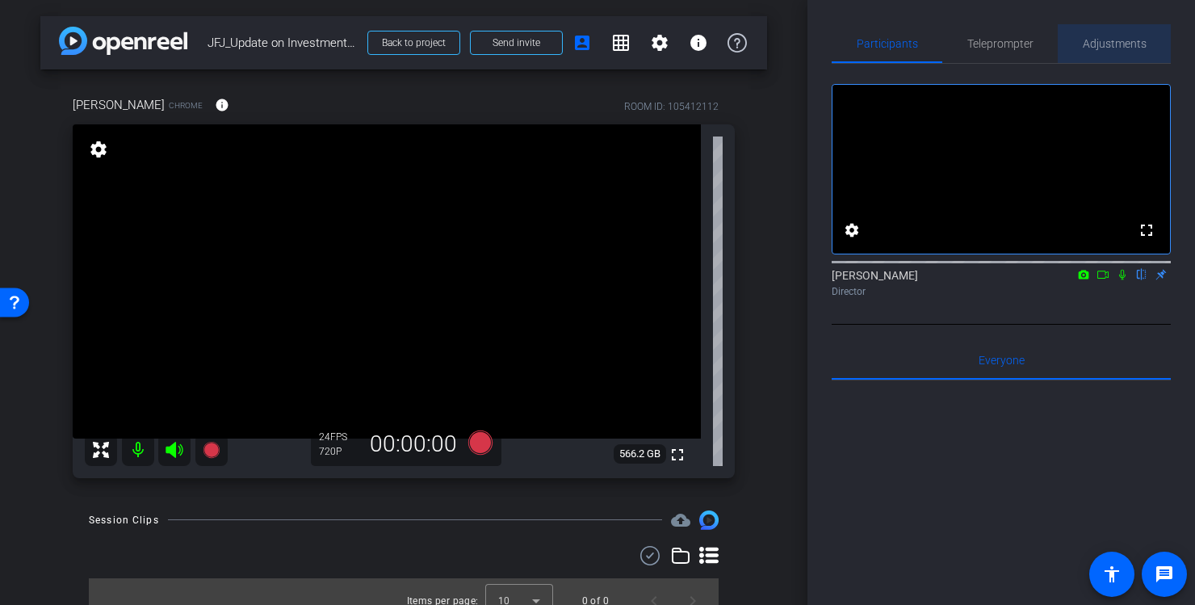
click at [1108, 46] on span "Adjustments" at bounding box center [1114, 43] width 64 height 11
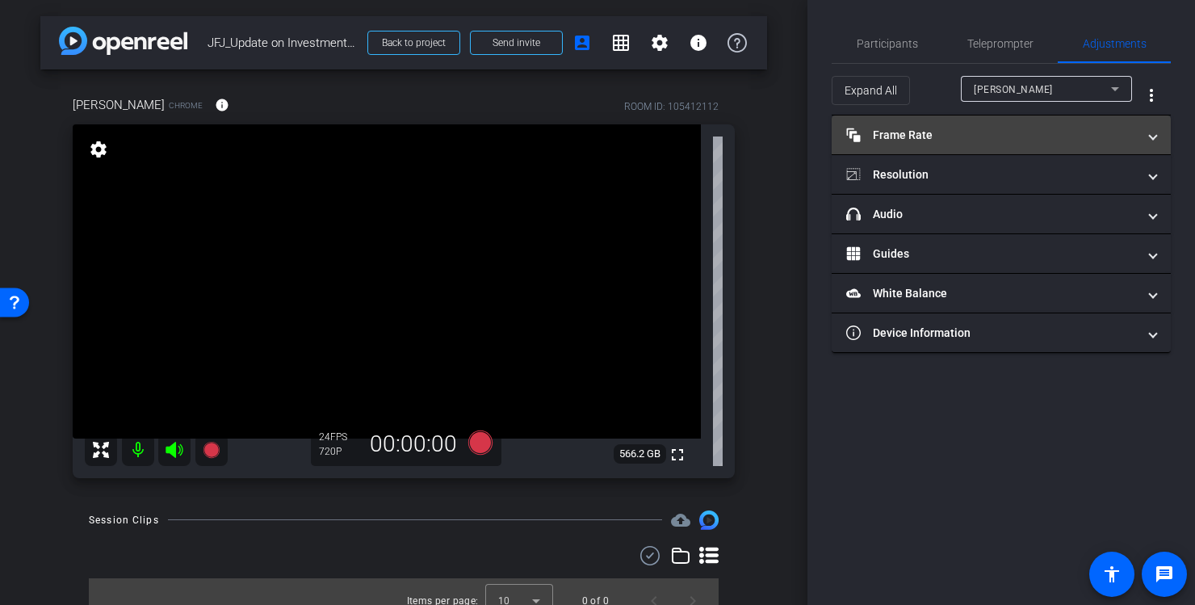
click at [1149, 140] on span at bounding box center [1152, 135] width 6 height 17
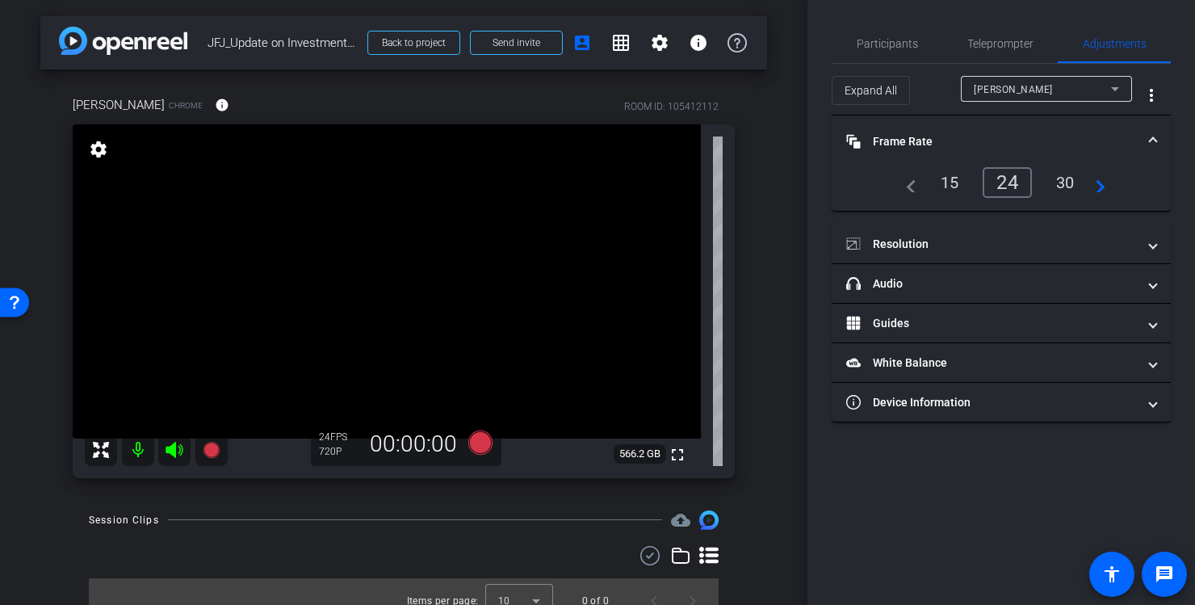
click at [1066, 181] on div "30" at bounding box center [1065, 182] width 43 height 27
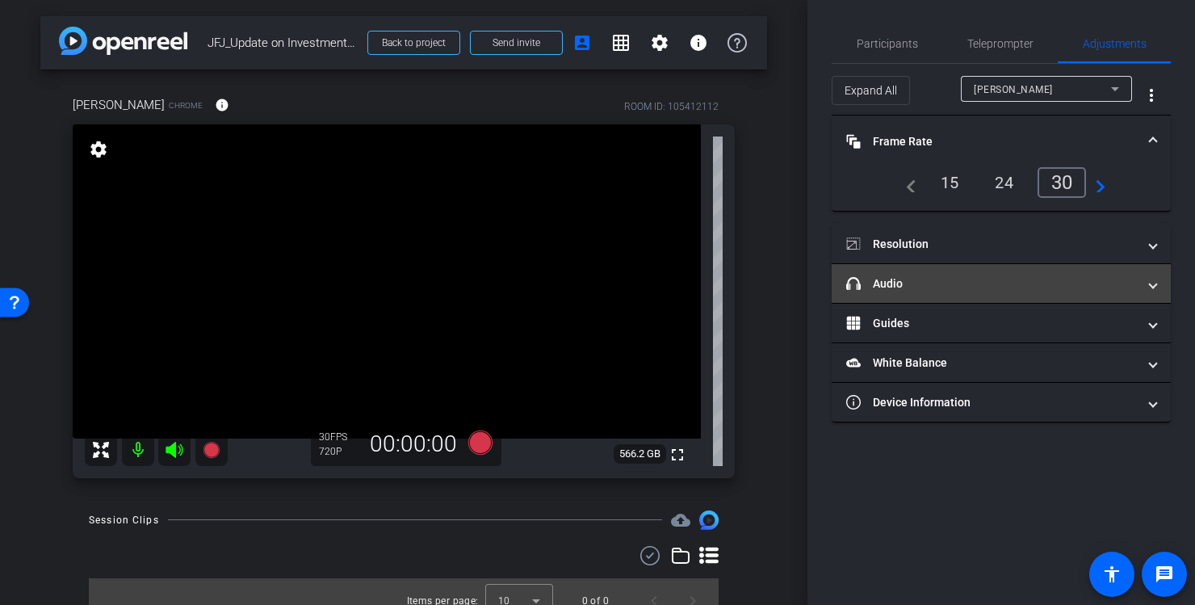
click at [1152, 290] on span at bounding box center [1152, 283] width 6 height 17
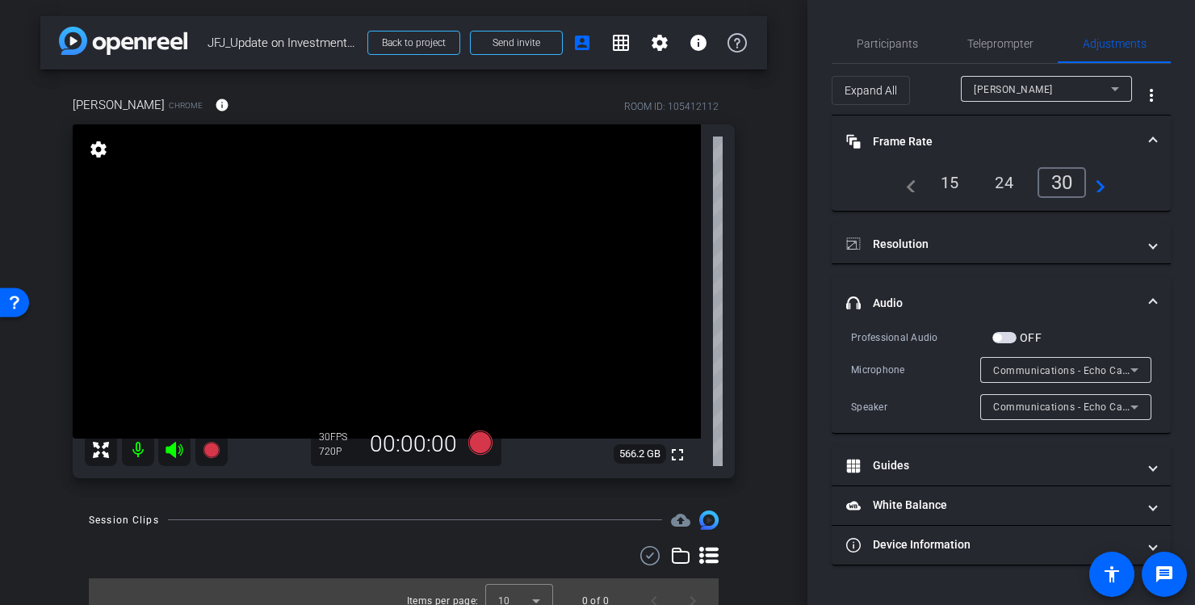
click at [1001, 337] on span "button" at bounding box center [997, 337] width 8 height 8
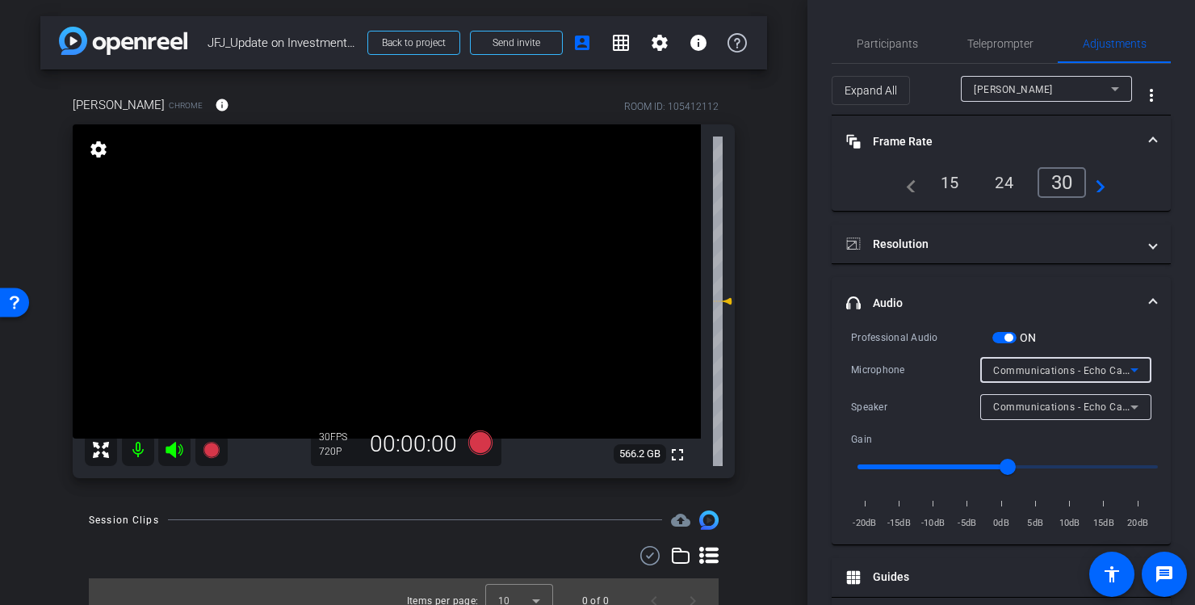
click at [1131, 370] on icon at bounding box center [1133, 369] width 19 height 19
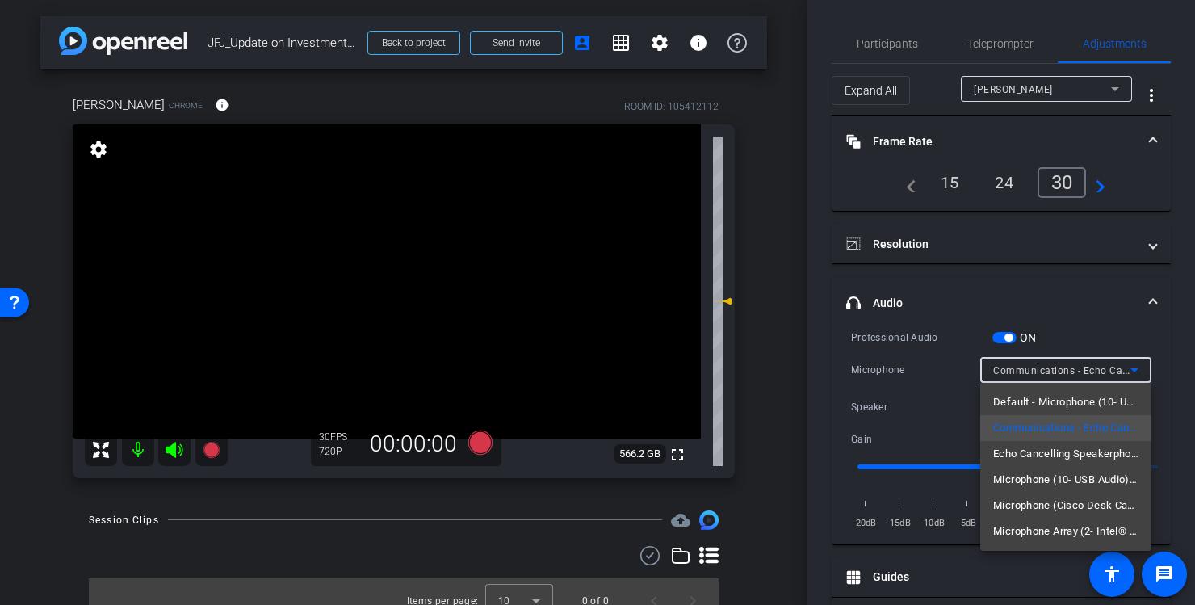
click at [1149, 300] on div at bounding box center [597, 302] width 1195 height 605
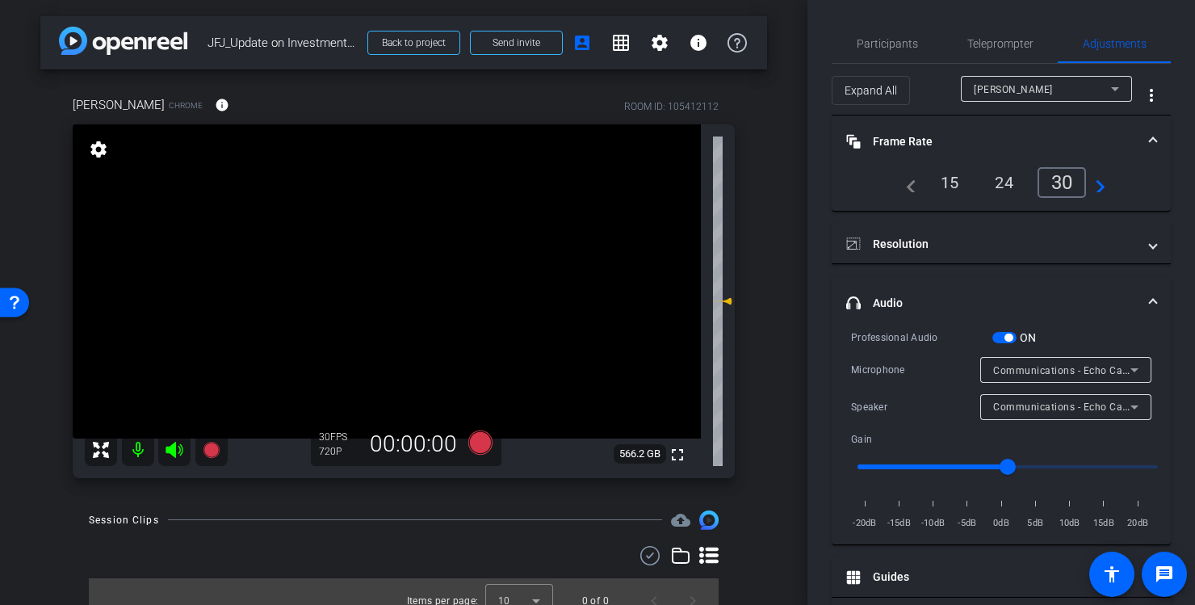
click at [1149, 300] on span at bounding box center [1152, 303] width 6 height 17
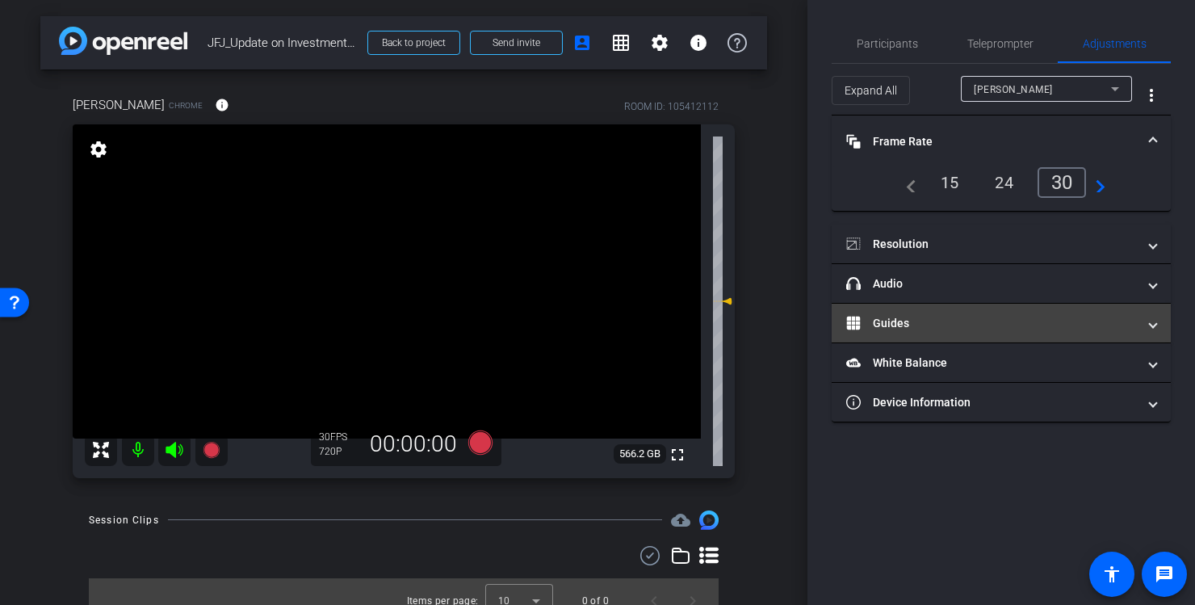
click at [1151, 328] on span at bounding box center [1152, 323] width 6 height 17
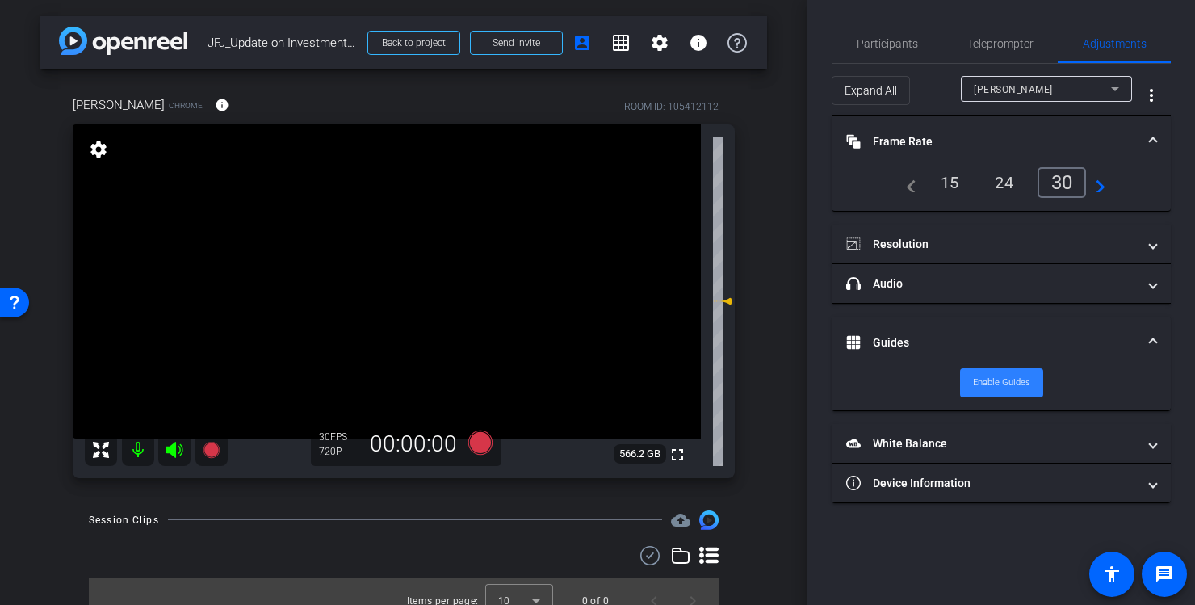
click at [1032, 387] on span at bounding box center [1001, 382] width 83 height 39
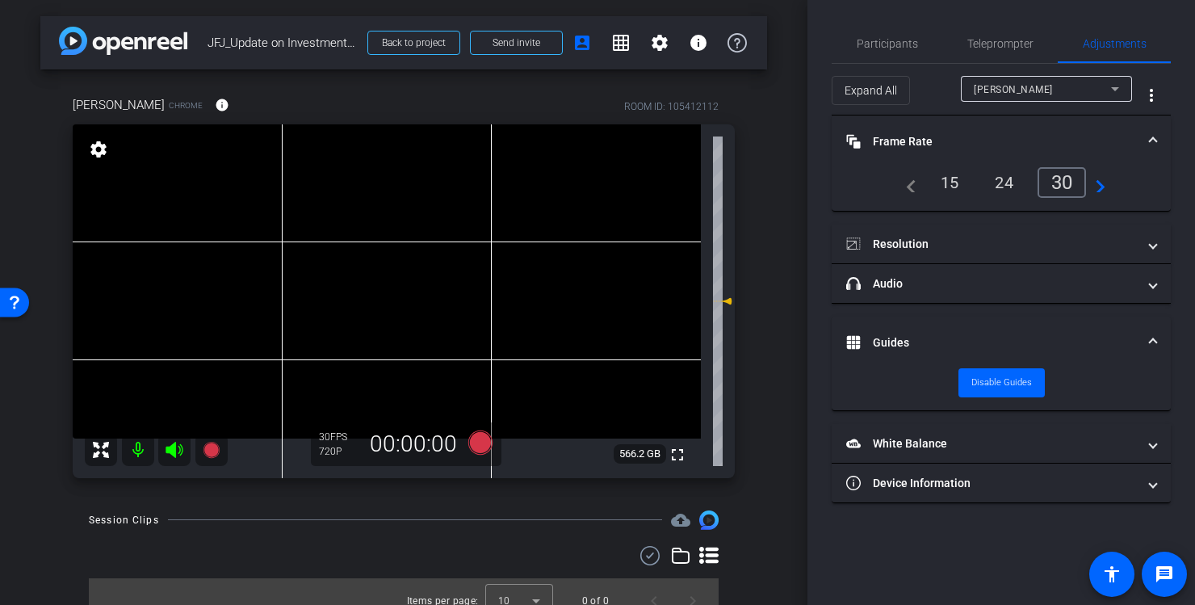
click at [1151, 339] on span at bounding box center [1152, 342] width 6 height 17
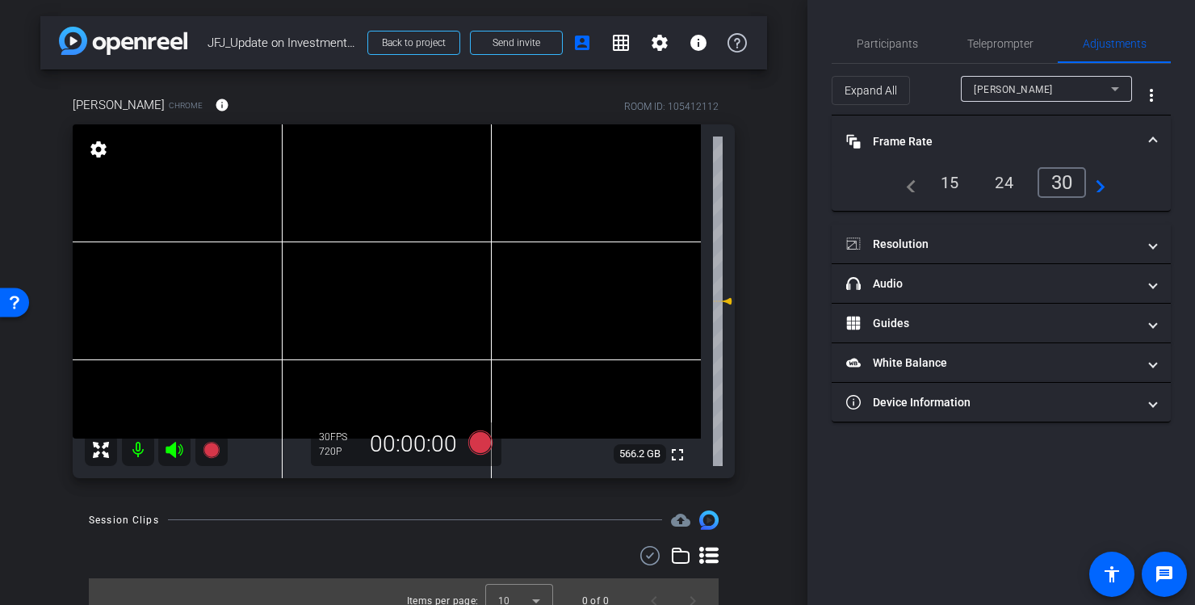
scroll to position [19, 0]
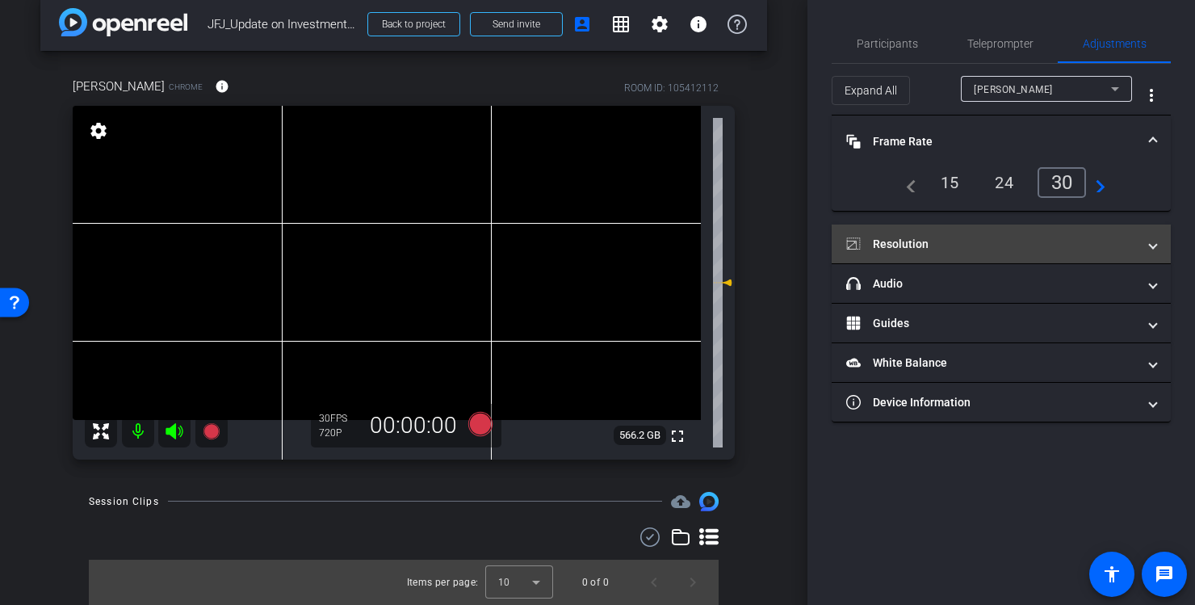
click at [1149, 242] on span at bounding box center [1152, 244] width 6 height 17
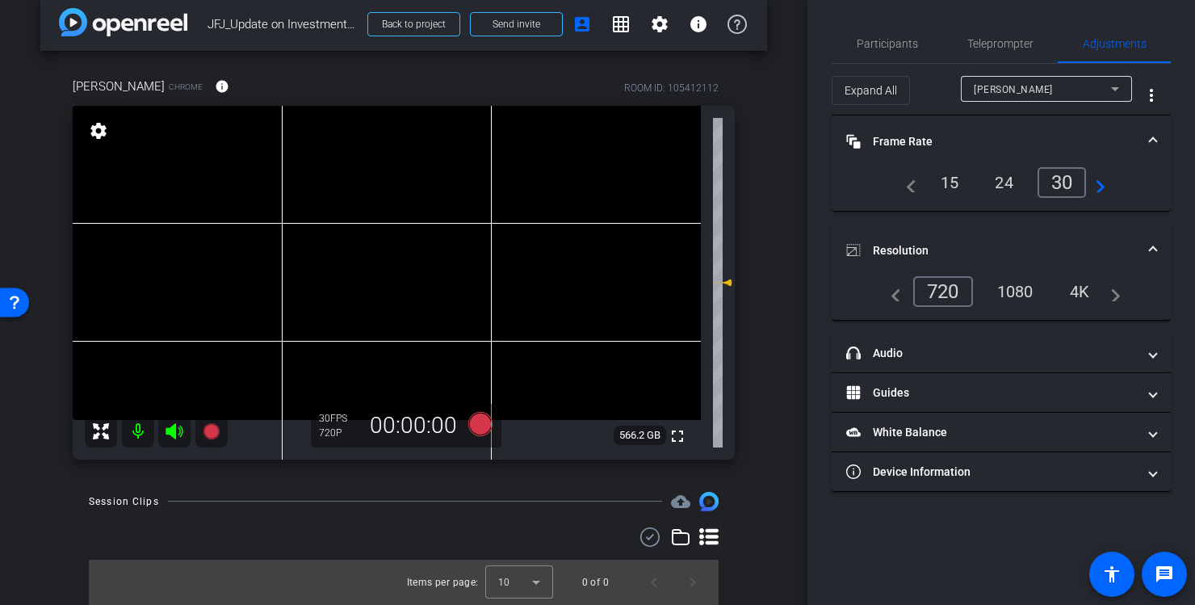
click at [1023, 287] on div "1080" at bounding box center [1015, 291] width 61 height 27
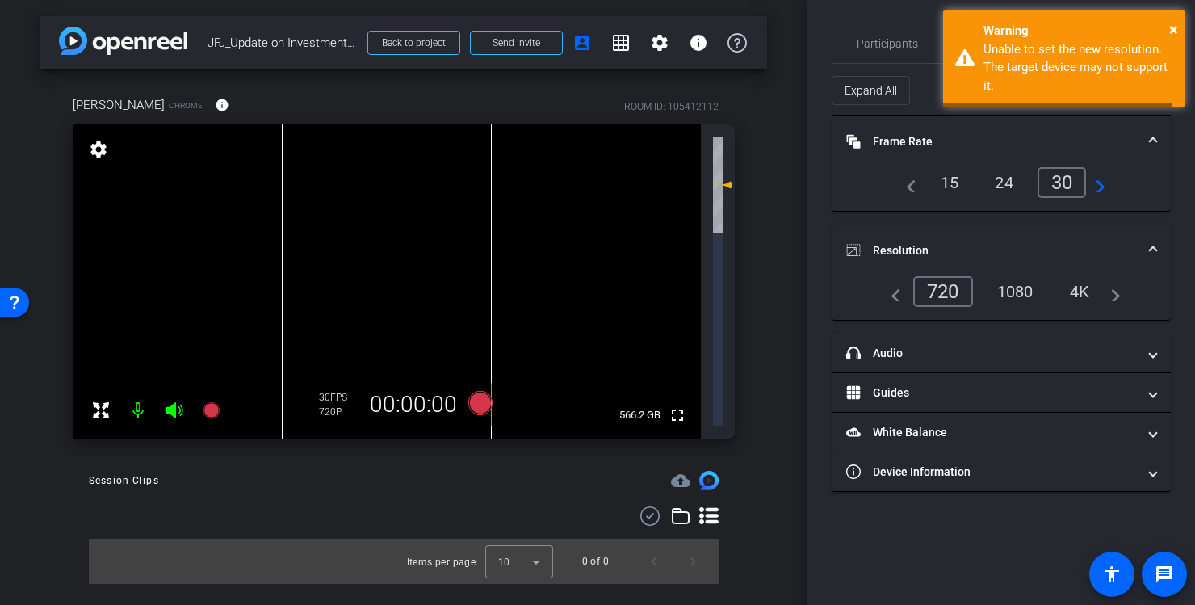
scroll to position [0, 0]
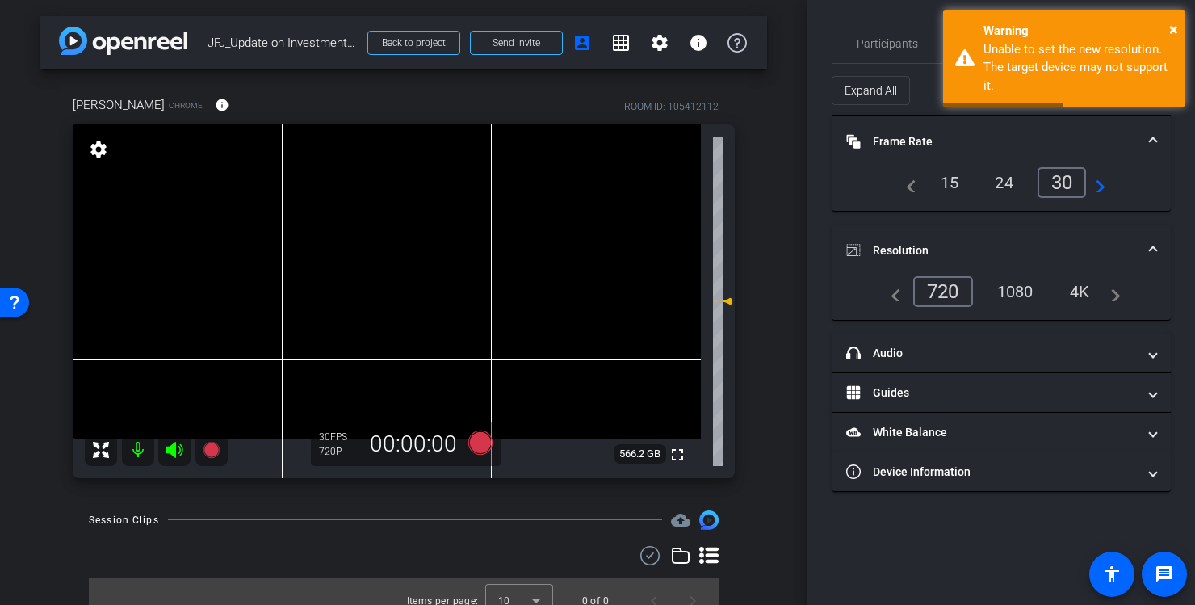
click at [1023, 287] on div "1080" at bounding box center [1015, 291] width 61 height 27
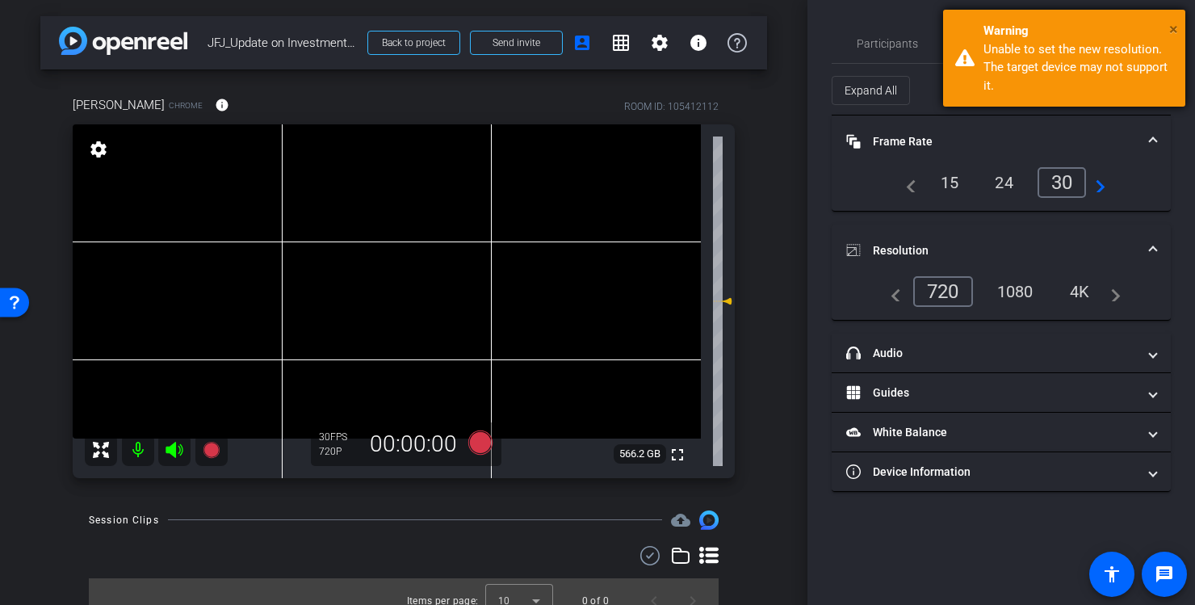
click at [1174, 27] on span "×" at bounding box center [1173, 28] width 9 height 19
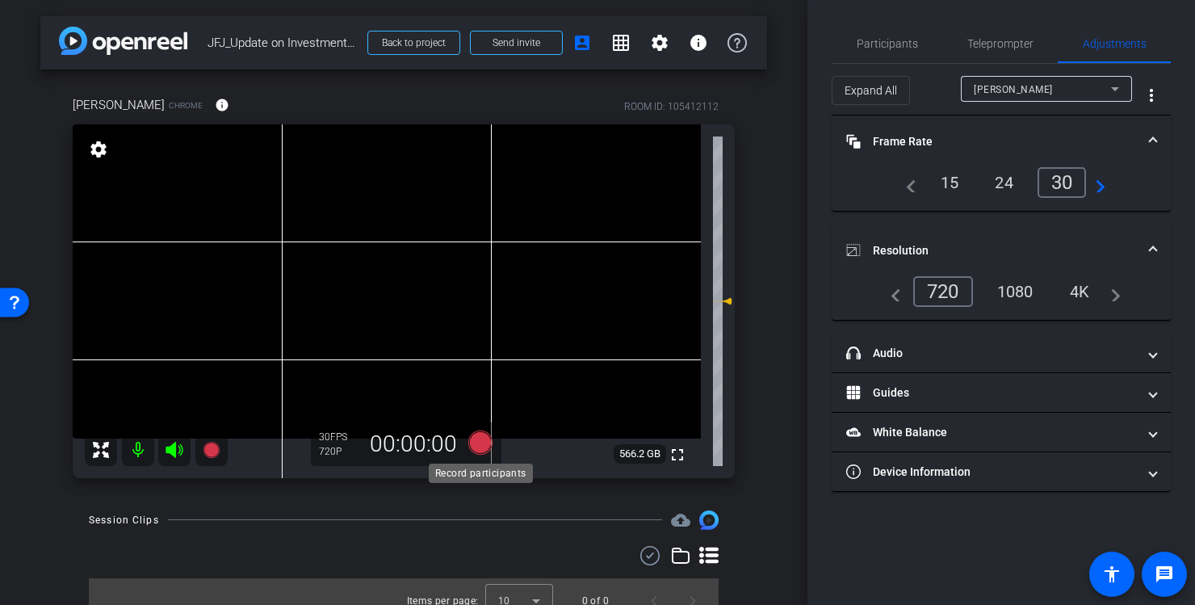
click at [483, 446] on icon at bounding box center [480, 441] width 24 height 24
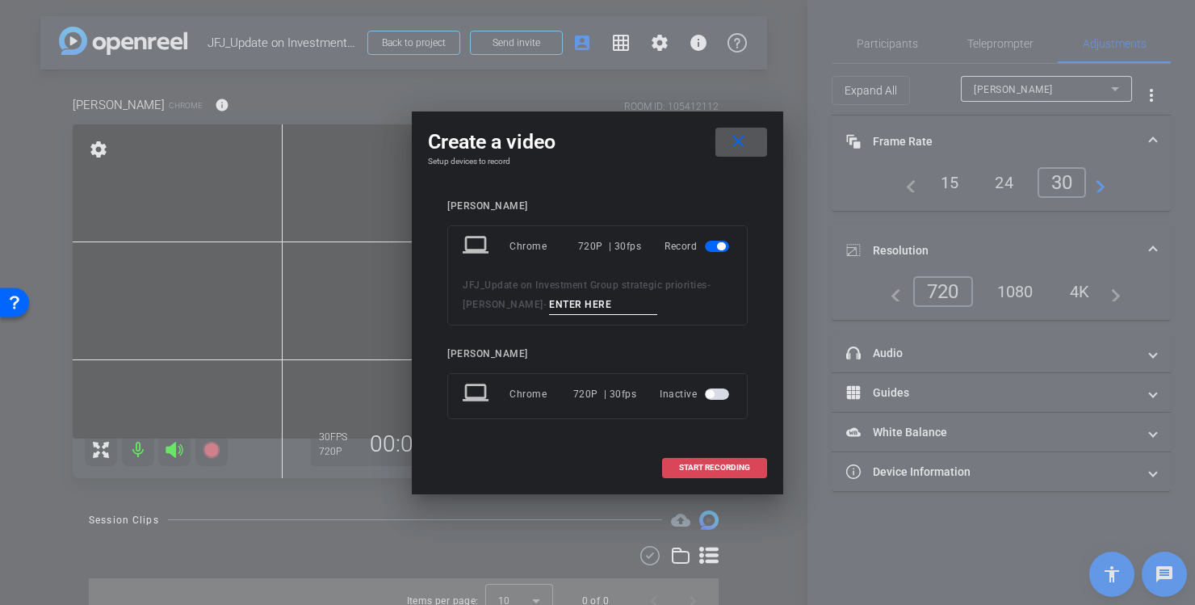
click at [684, 471] on span "START RECORDING" at bounding box center [714, 467] width 71 height 8
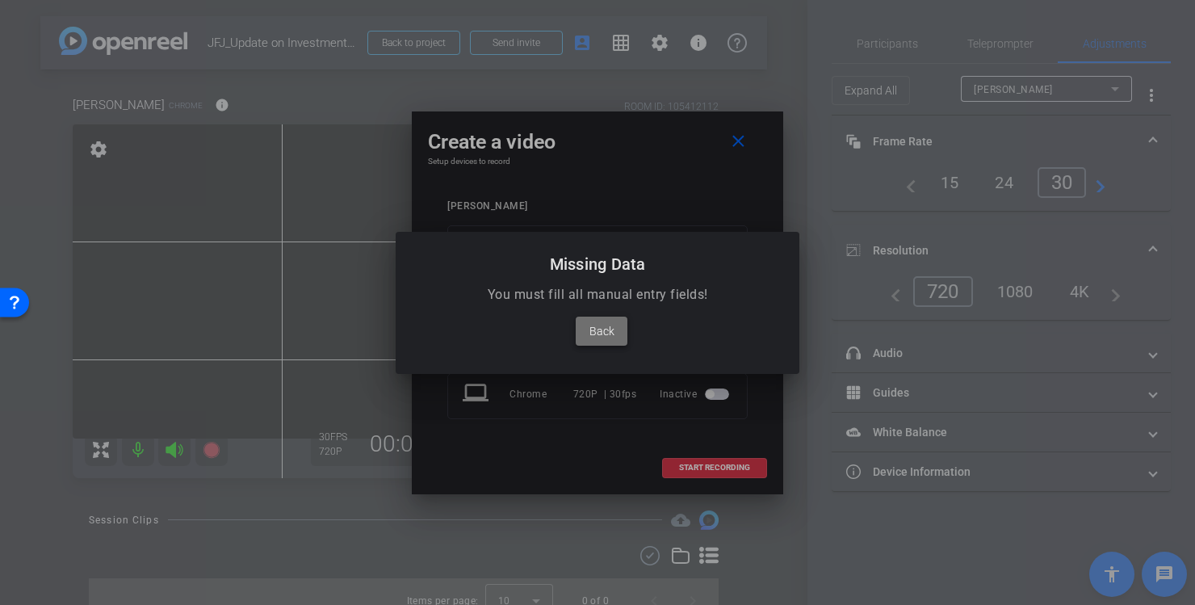
click at [609, 333] on span "Back" at bounding box center [601, 330] width 25 height 19
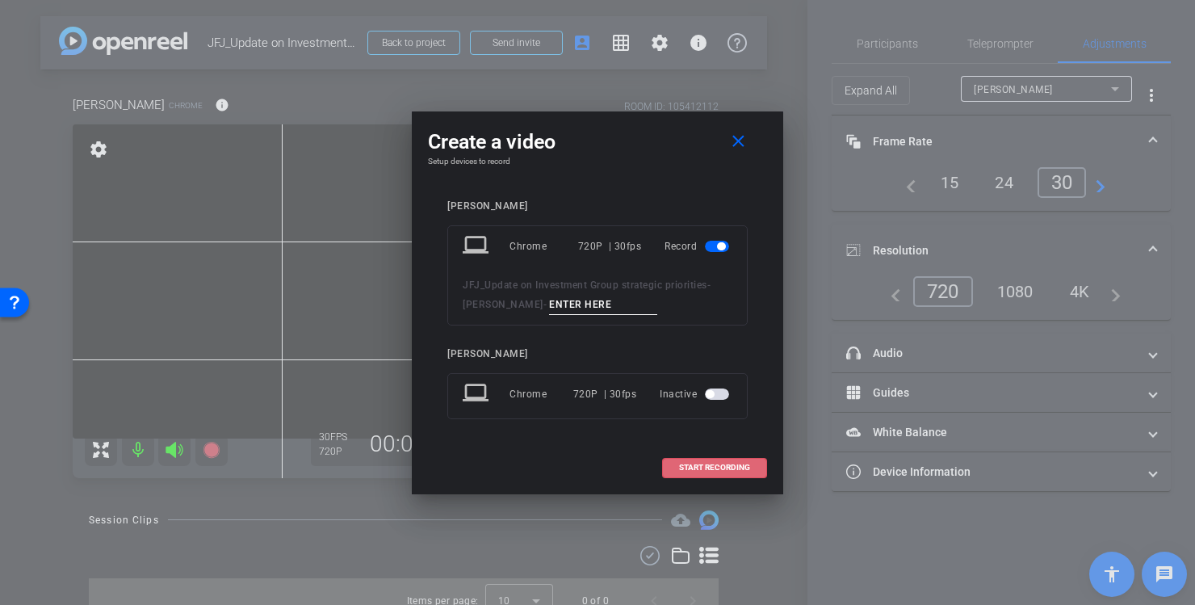
click at [582, 302] on input at bounding box center [603, 305] width 108 height 20
type input "JFJ Take 1"
click at [687, 471] on span "START RECORDING" at bounding box center [714, 467] width 71 height 8
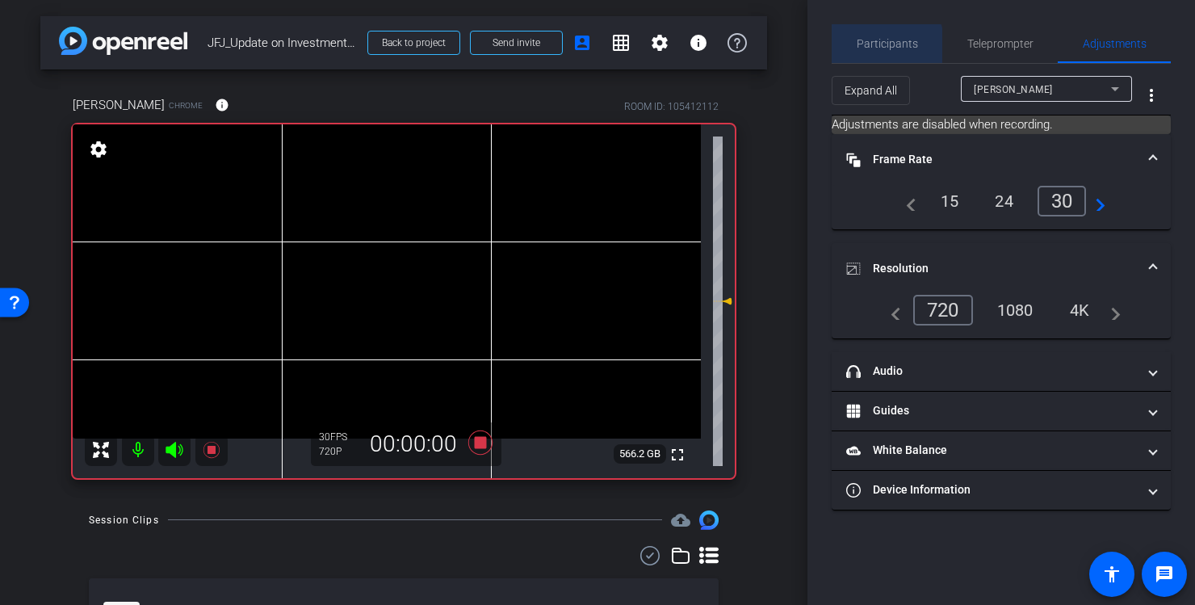
click at [883, 45] on span "Participants" at bounding box center [886, 43] width 61 height 11
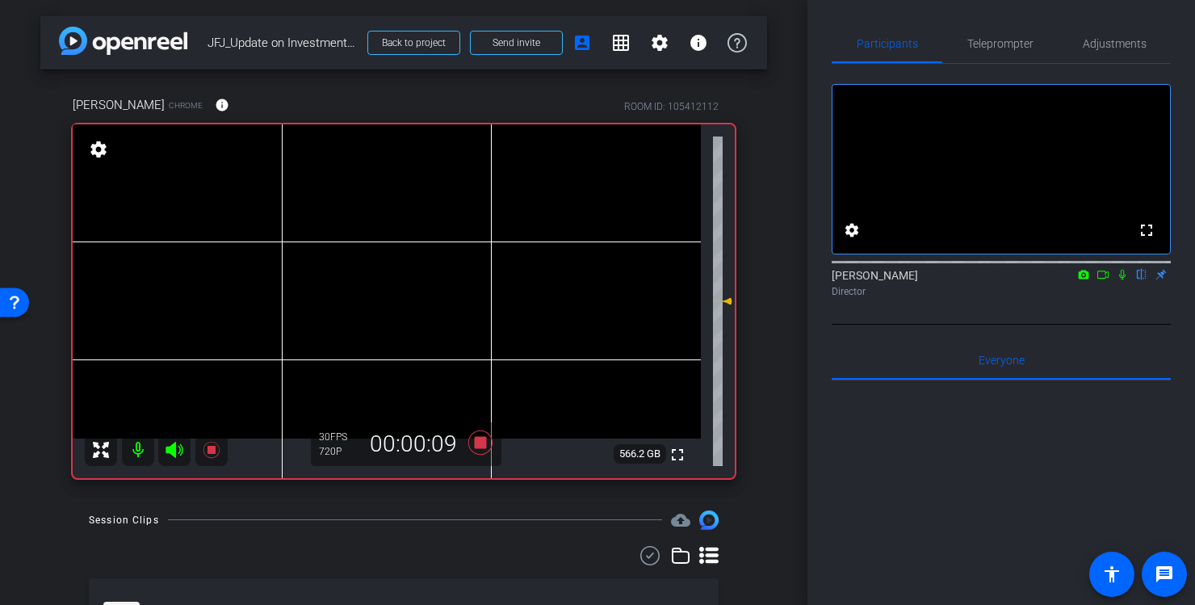
click at [1119, 280] on icon at bounding box center [1122, 275] width 6 height 10
click at [488, 443] on icon at bounding box center [480, 442] width 39 height 29
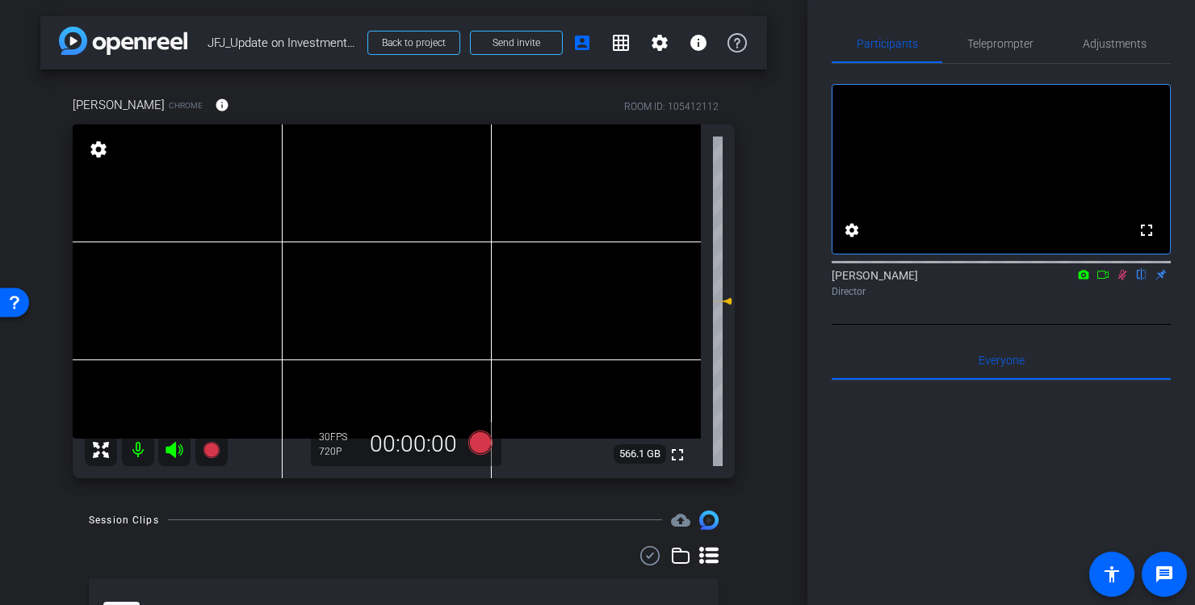
click at [1119, 280] on icon at bounding box center [1121, 274] width 13 height 11
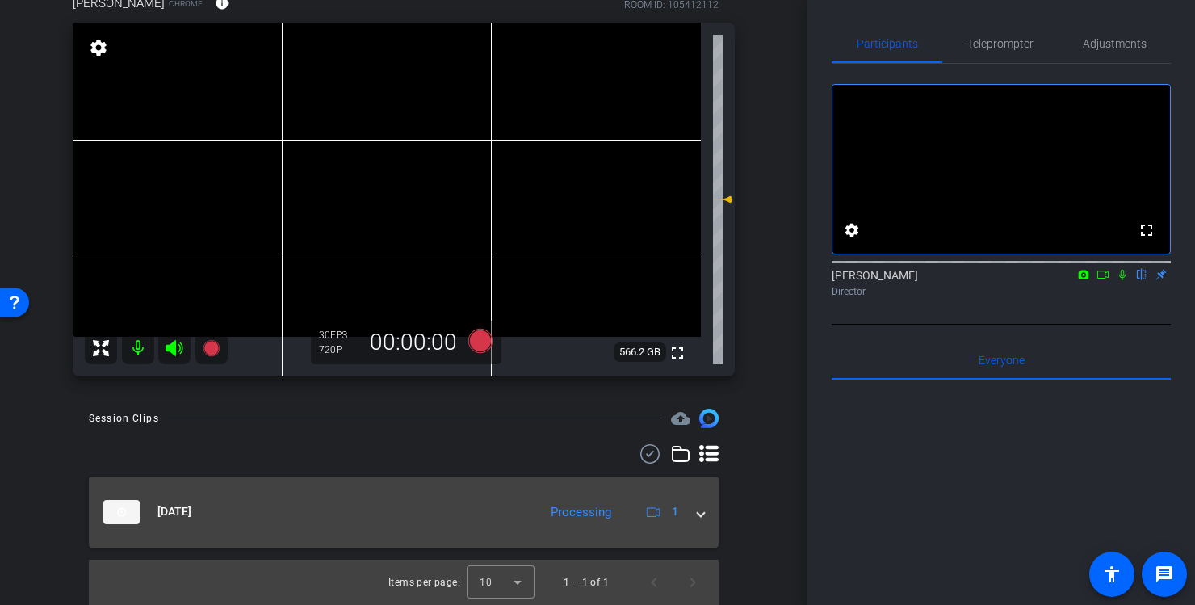
click at [700, 512] on span at bounding box center [700, 511] width 6 height 17
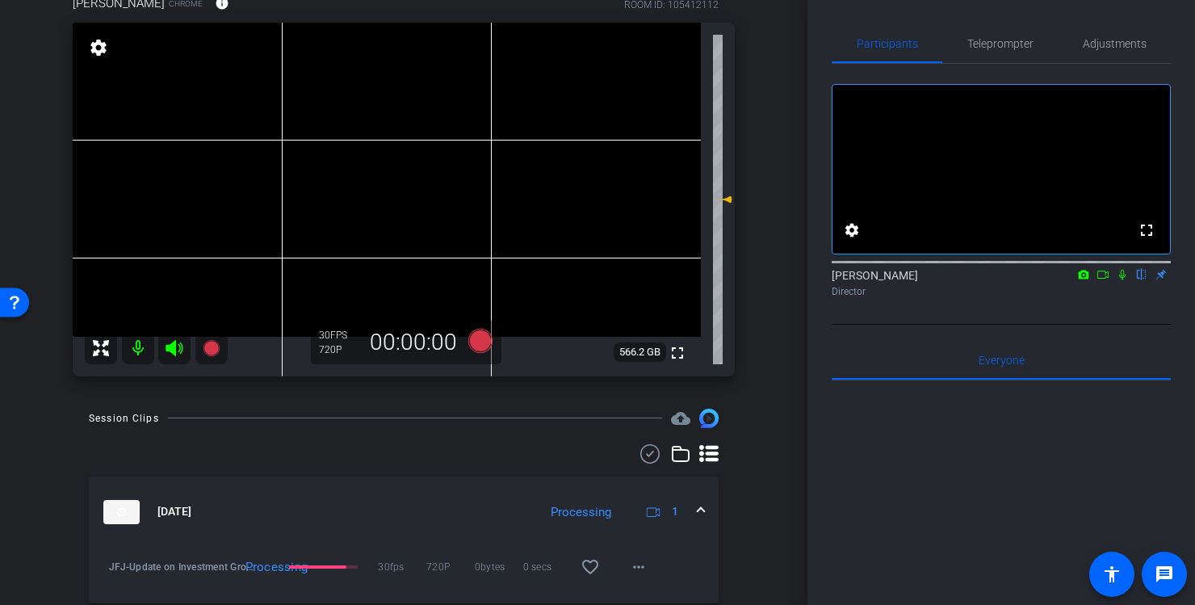
click at [1100, 280] on icon at bounding box center [1102, 274] width 13 height 11
click at [1120, 280] on icon at bounding box center [1121, 274] width 13 height 11
click at [486, 345] on icon at bounding box center [480, 340] width 24 height 24
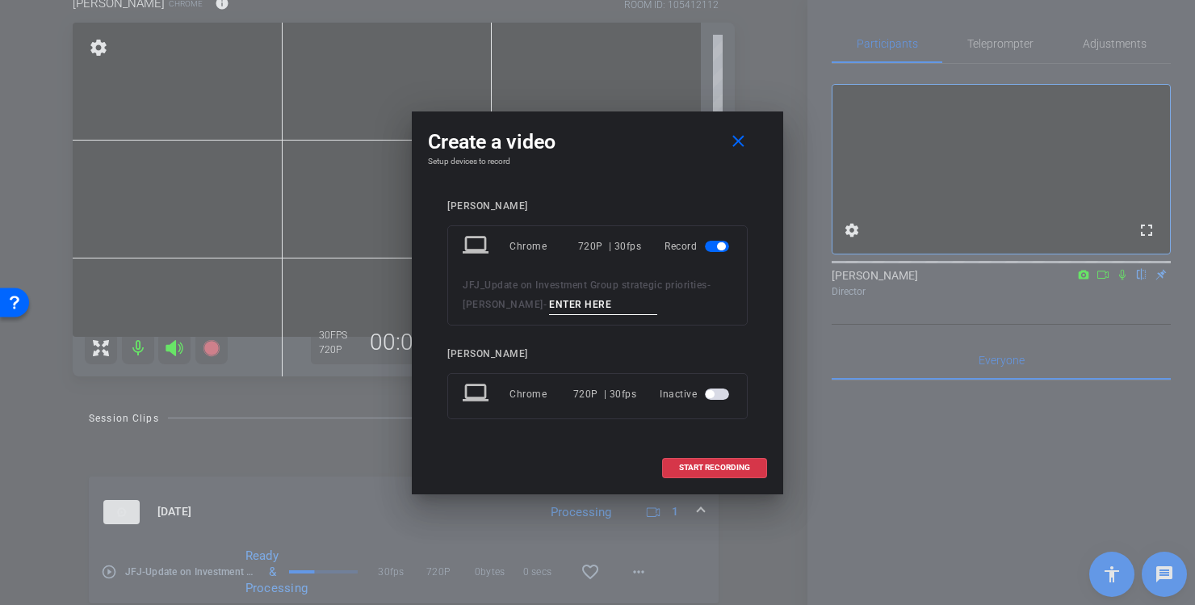
click at [554, 300] on input at bounding box center [603, 305] width 108 height 20
type input "JKJ take 2"
click at [702, 468] on span "START RECORDING" at bounding box center [714, 467] width 71 height 8
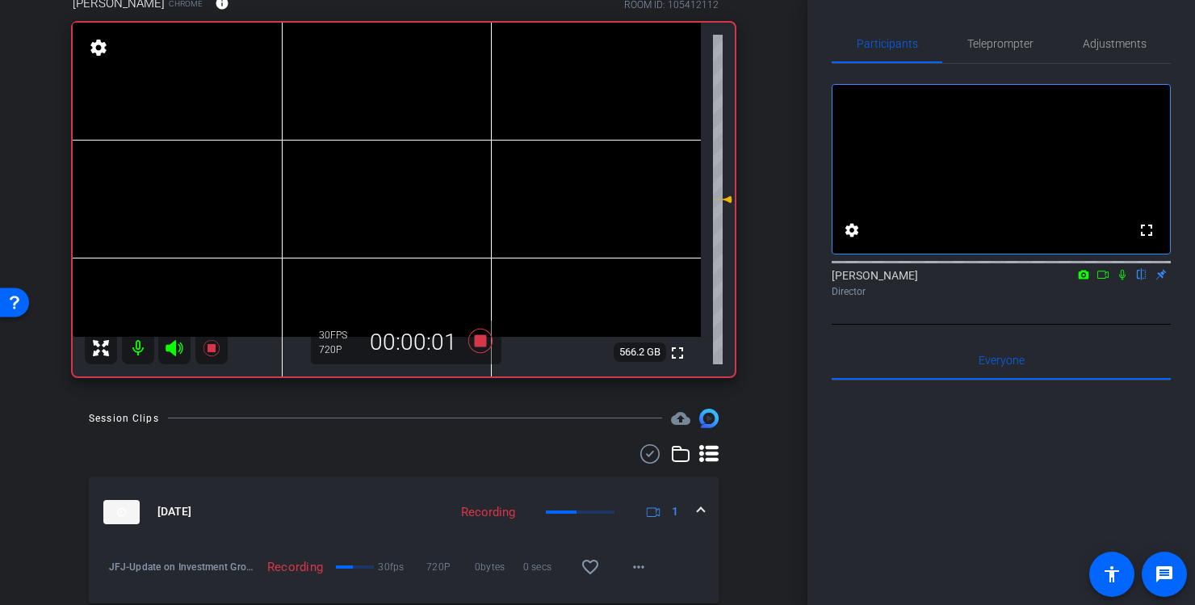
click at [1121, 280] on icon at bounding box center [1121, 274] width 13 height 11
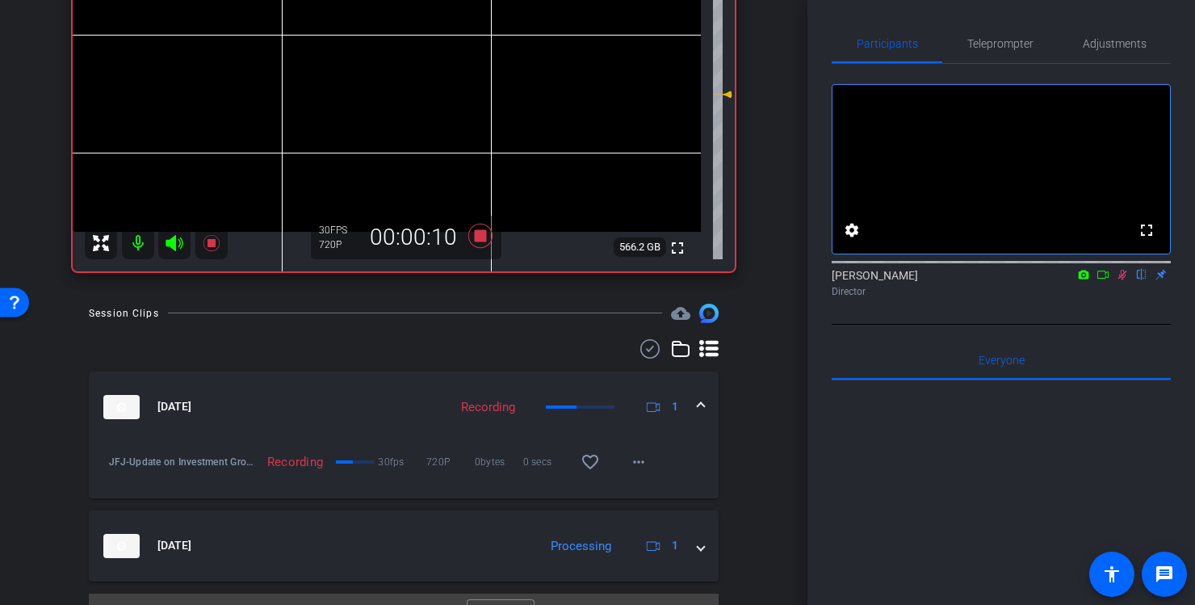
scroll to position [241, 0]
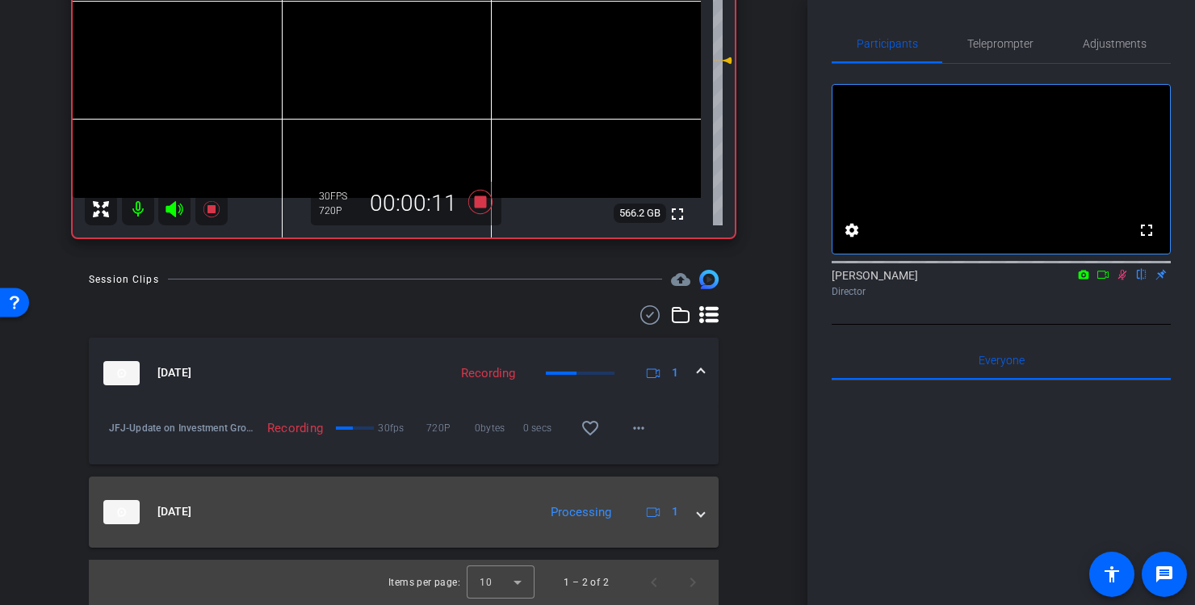
click at [699, 517] on span at bounding box center [700, 511] width 6 height 17
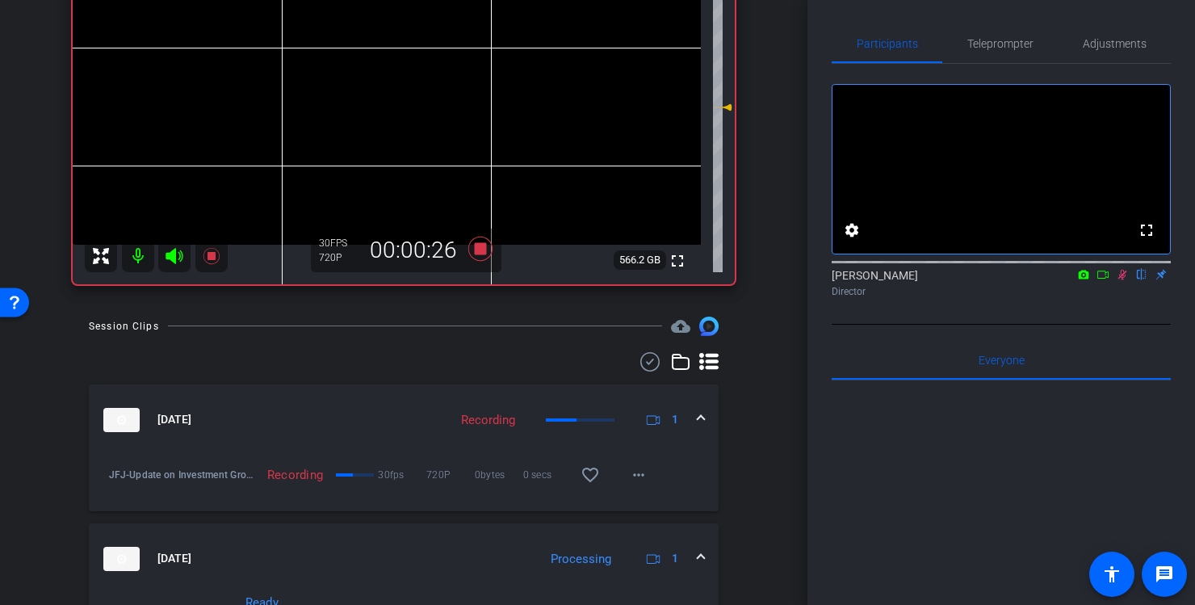
scroll to position [198, 0]
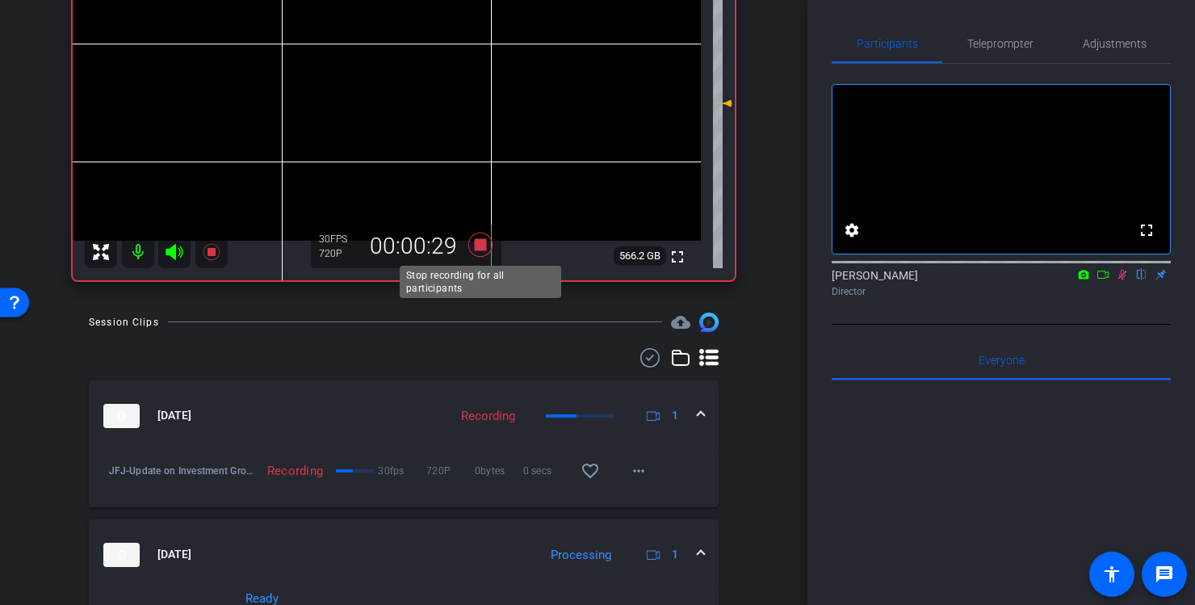
click at [489, 251] on icon at bounding box center [480, 244] width 24 height 24
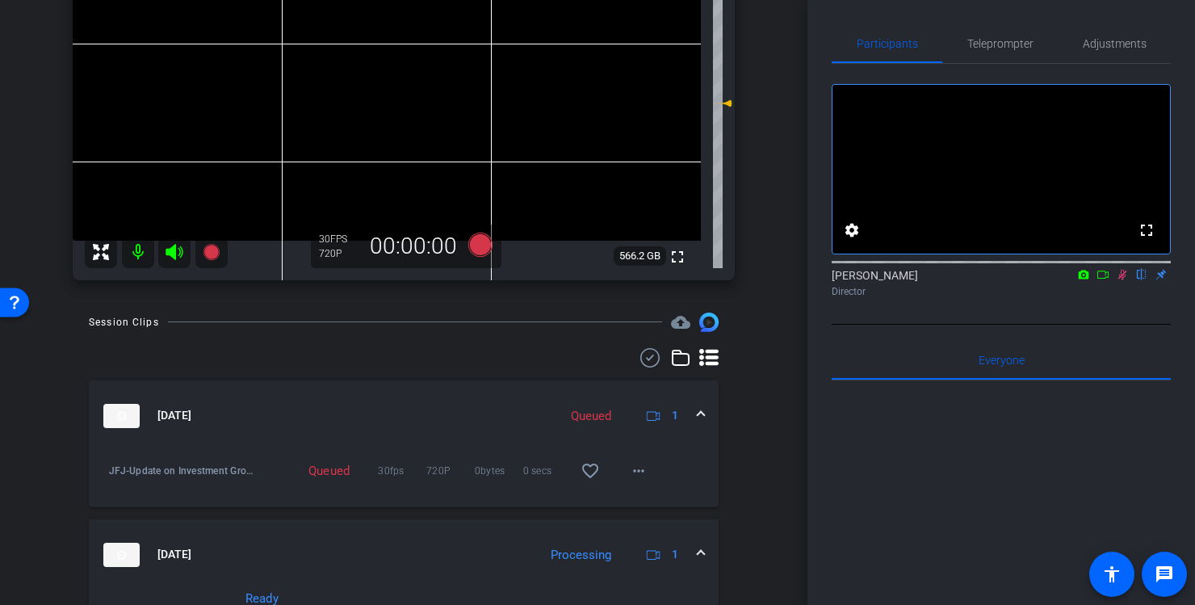
click at [1124, 280] on icon at bounding box center [1121, 274] width 13 height 11
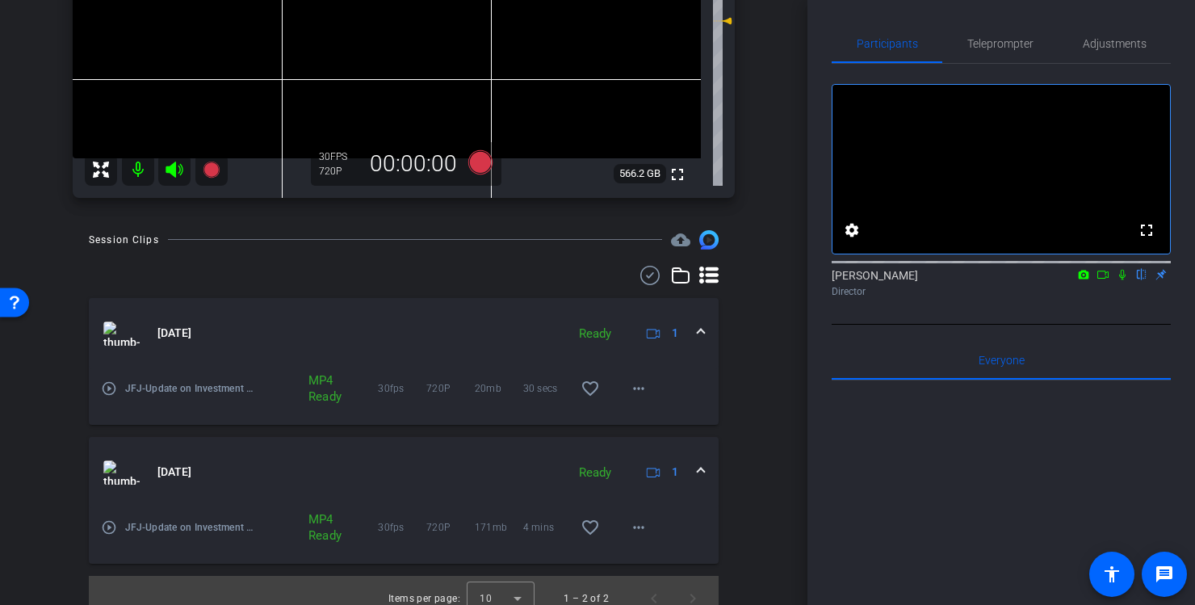
scroll to position [296, 0]
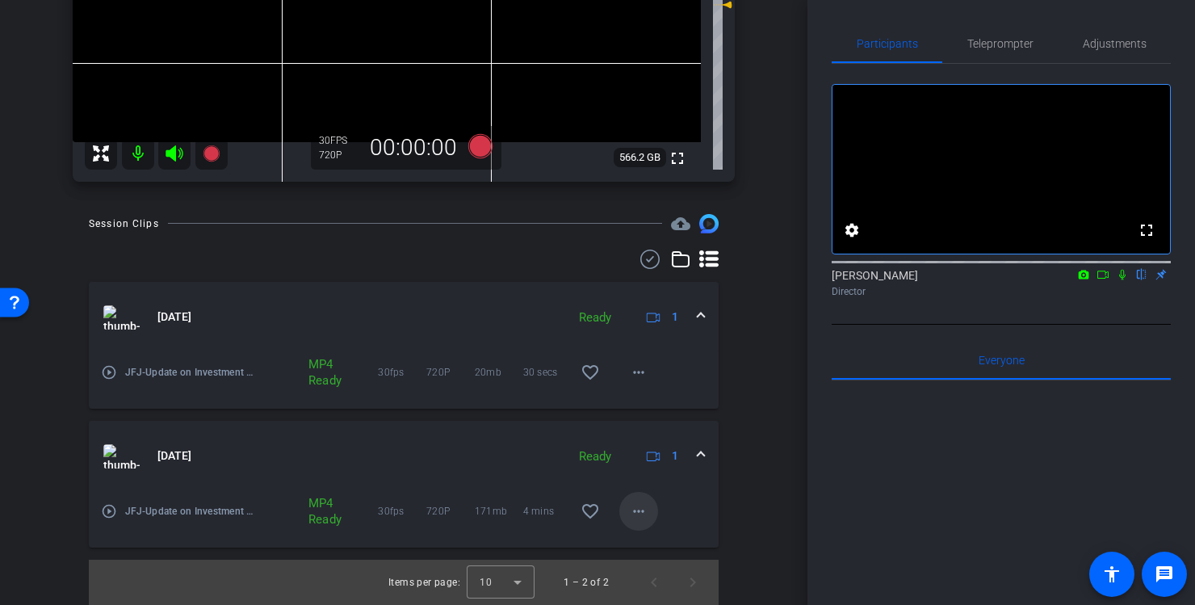
click at [641, 504] on mat-icon "more_horiz" at bounding box center [638, 510] width 19 height 19
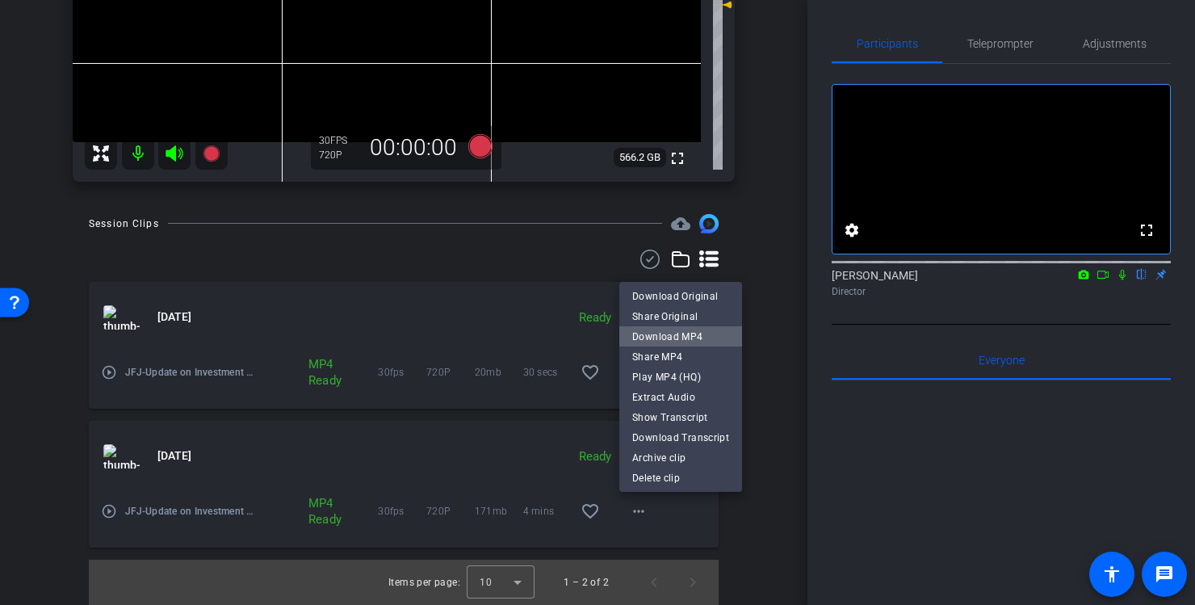
click at [692, 337] on span "Download MP4" at bounding box center [680, 336] width 97 height 19
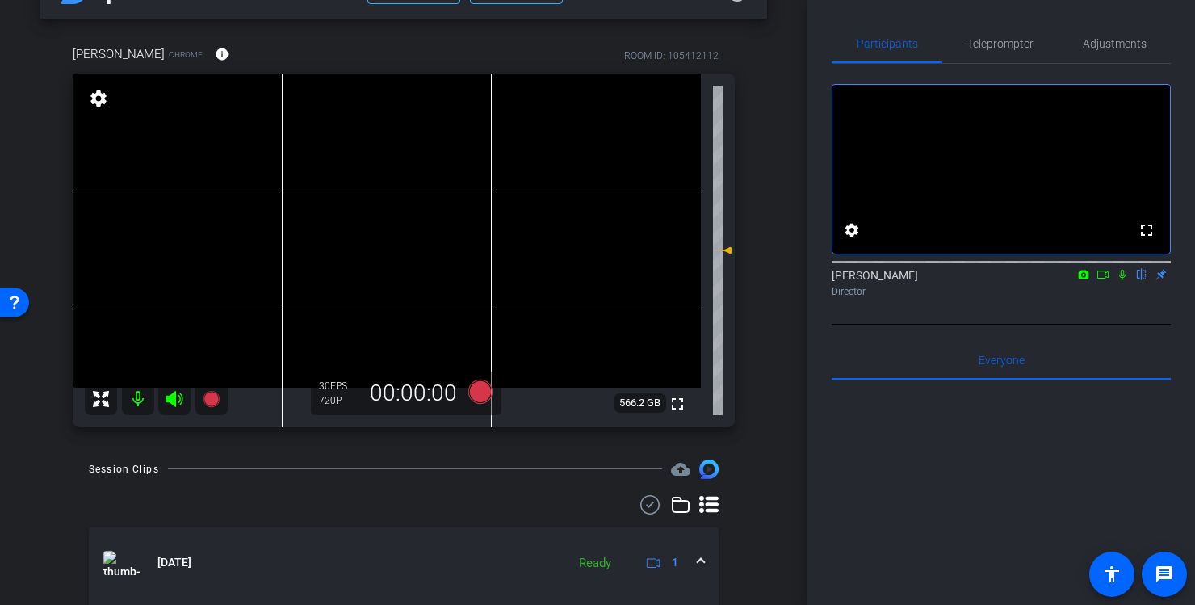
scroll to position [0, 0]
